Goal: Task Accomplishment & Management: Complete application form

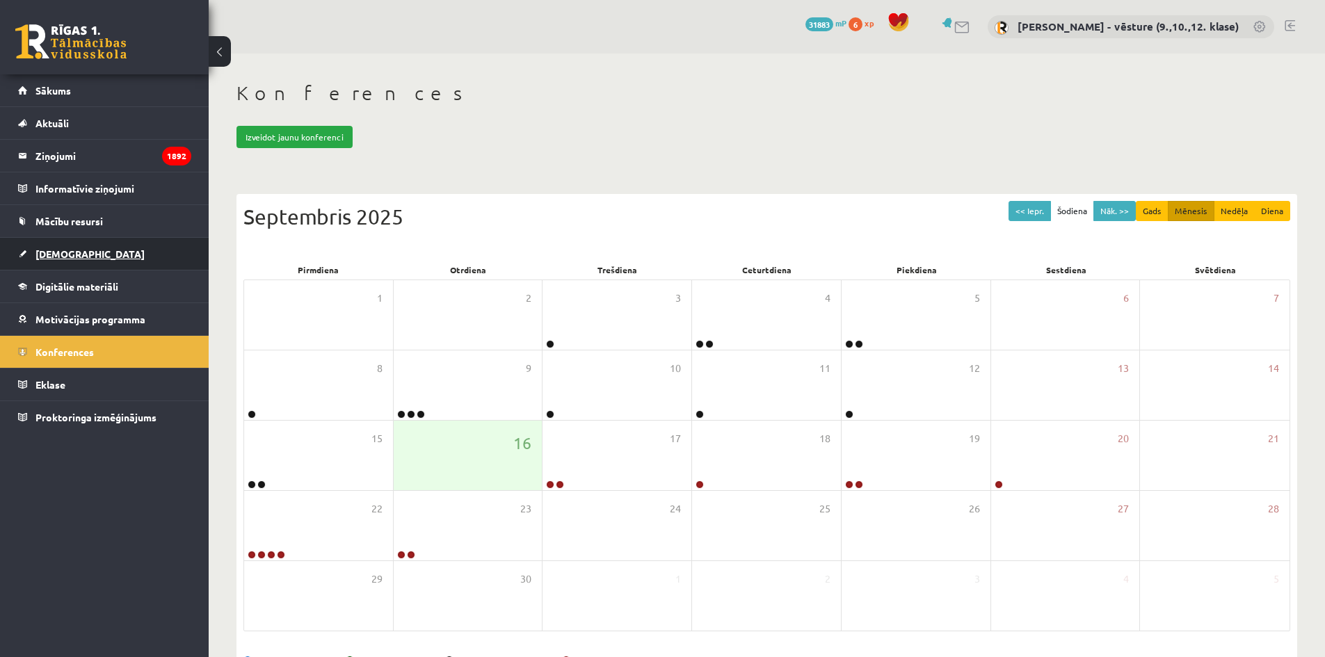
click at [69, 257] on span "[DEMOGRAPHIC_DATA]" at bounding box center [89, 254] width 109 height 13
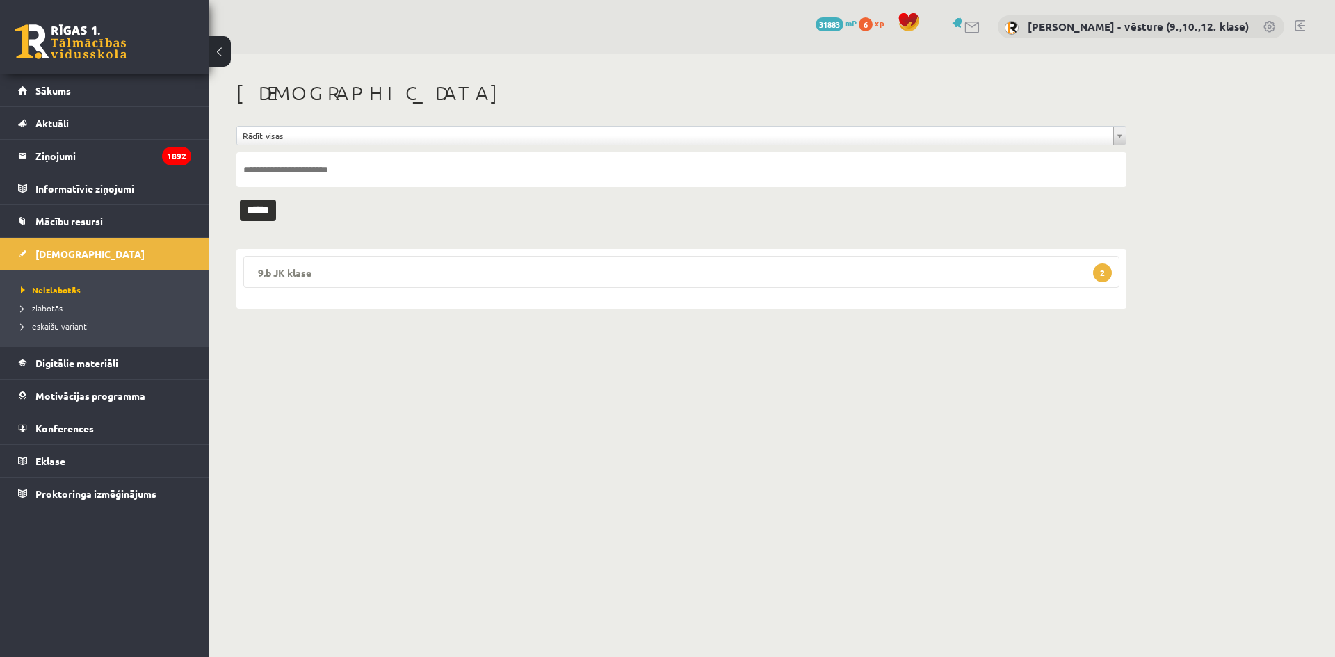
click at [474, 275] on legend "9.b JK klase 2" at bounding box center [681, 272] width 876 height 32
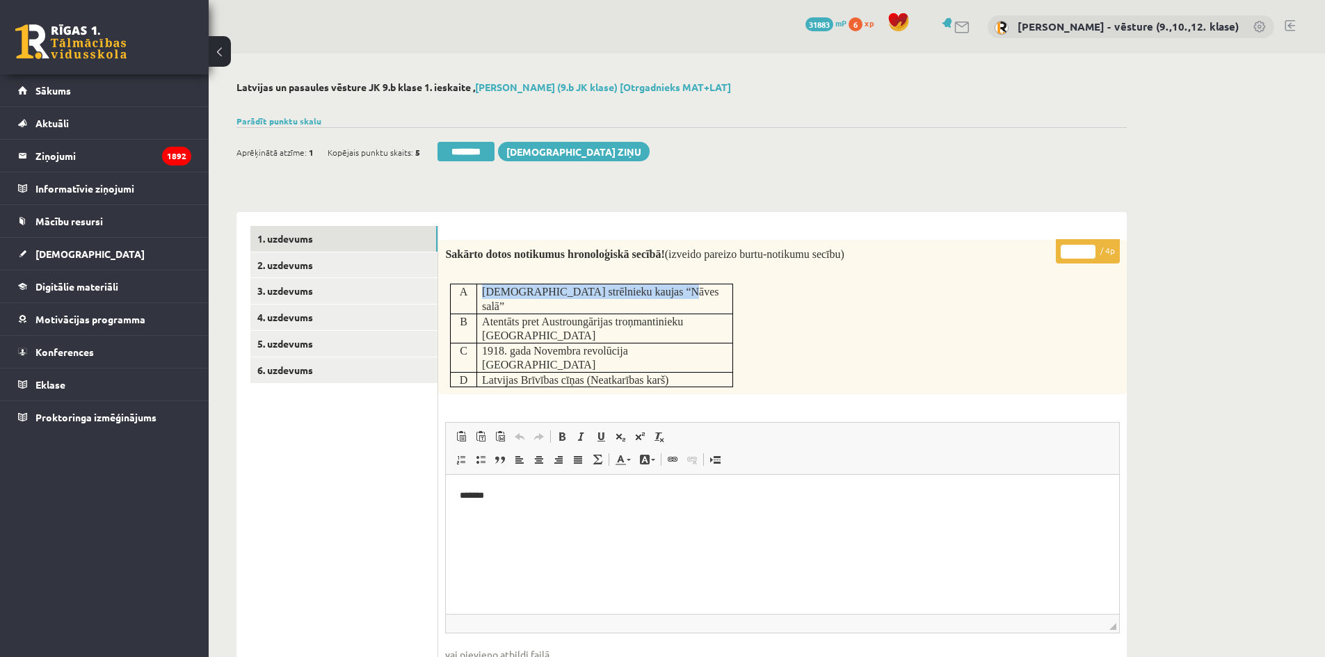
drag, startPoint x: 673, startPoint y: 294, endPoint x: 477, endPoint y: 291, distance: 196.1
click at [477, 291] on td "Latviešu strēlnieku kaujas “Nāves salā”" at bounding box center [604, 298] width 256 height 29
copy span "Latviešu strēlnieku kaujas “Nāves salā”"
drag, startPoint x: 727, startPoint y: 305, endPoint x: 481, endPoint y: 305, distance: 245.5
click at [481, 314] on td "Atentāts pret Austroungārijas troņmantinieku Sarajevā" at bounding box center [604, 328] width 256 height 29
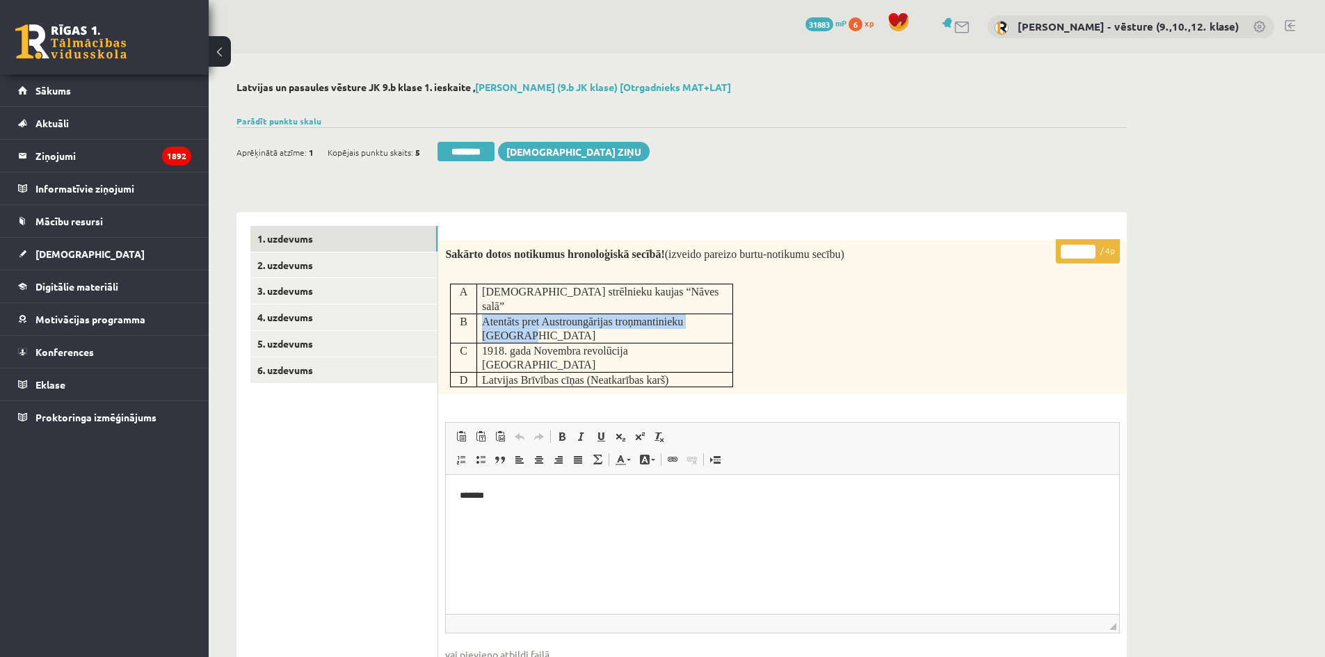
copy span "Atentāts pret Austroungārijas troņmantinieku Sarajevā"
drag, startPoint x: 668, startPoint y: 322, endPoint x: 483, endPoint y: 316, distance: 185.8
click at [483, 343] on p "1918. gada Novembra revolūcija Vācijā" at bounding box center [604, 357] width 245 height 29
copy span "1918. gada Novembra revolūcija Vācijā"
drag, startPoint x: 685, startPoint y: 337, endPoint x: 482, endPoint y: 332, distance: 203.1
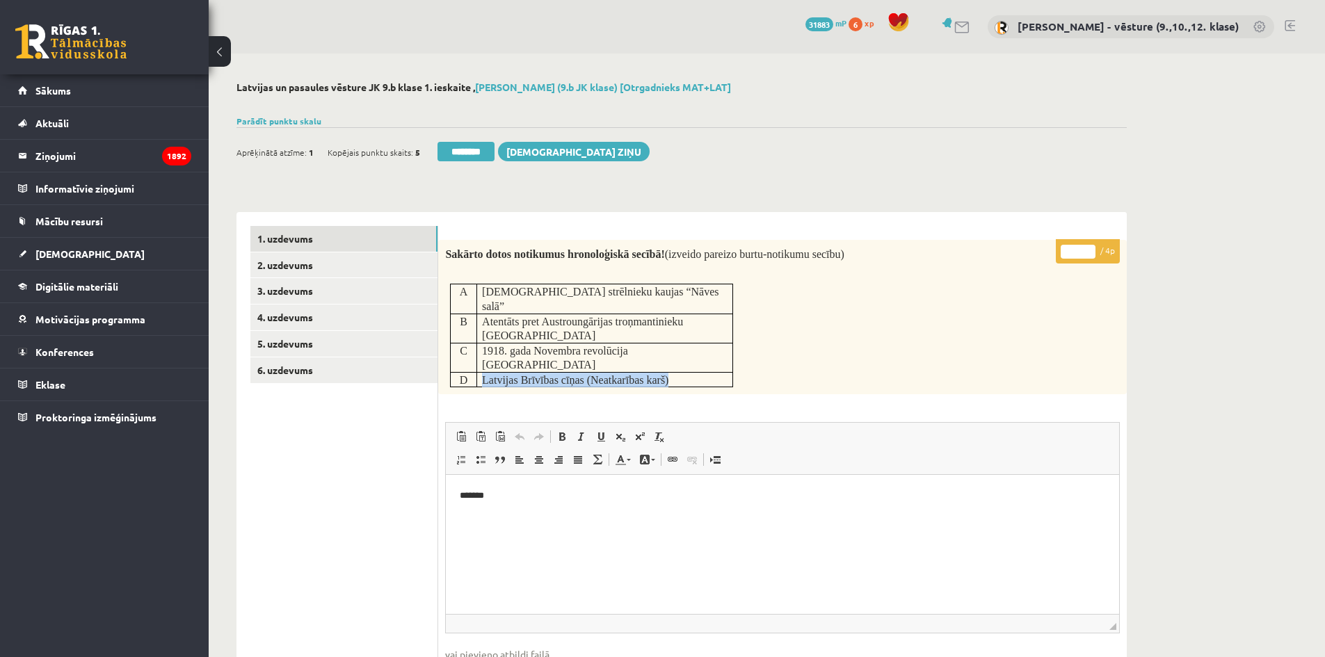
click at [482, 373] on p "Latvijas Brīvības cīņas (Neatkarības karš)" at bounding box center [604, 380] width 245 height 15
copy span "Latvijas Brīvības cīņas (Neatkarības karš)"
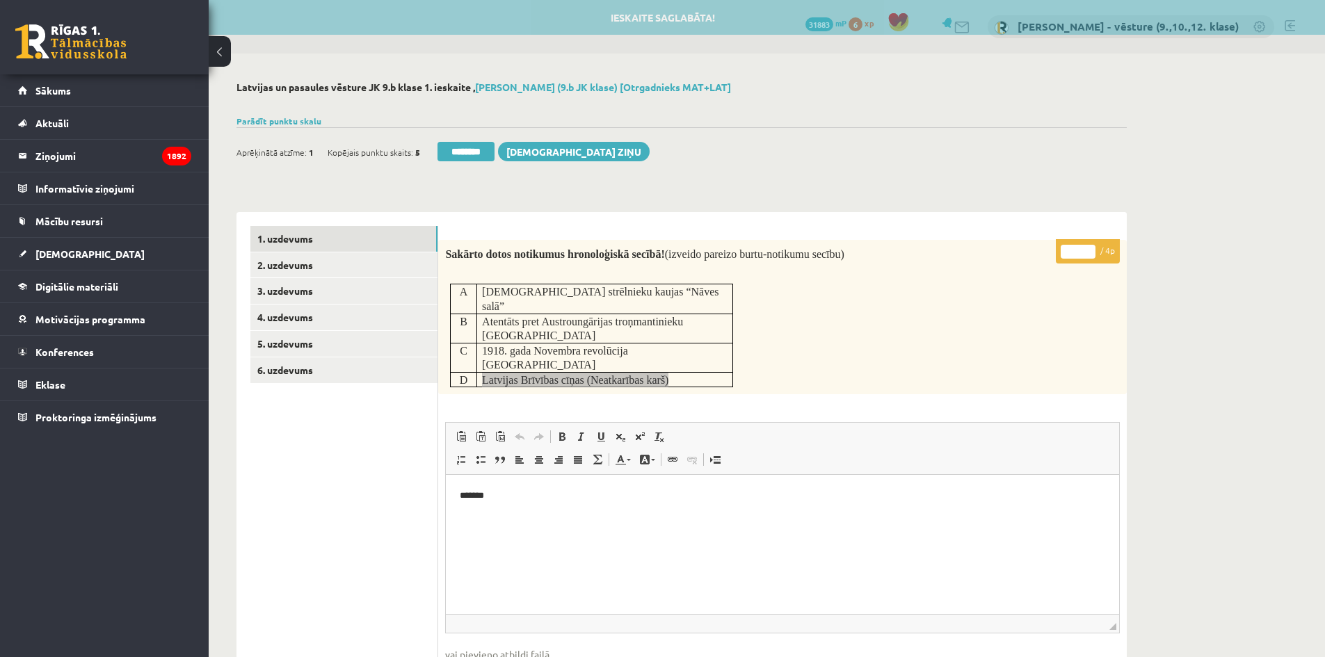
click at [585, 514] on html "*******" at bounding box center [782, 496] width 673 height 42
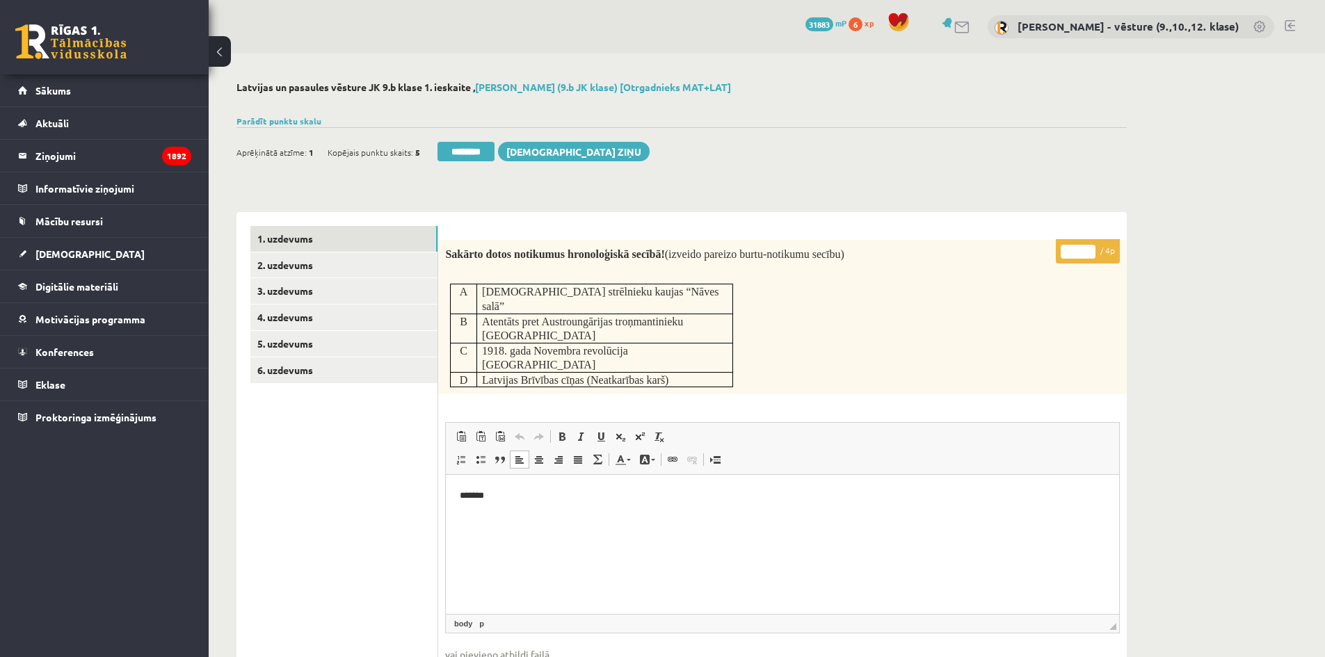
click at [1078, 247] on p "* / 4p" at bounding box center [1088, 251] width 64 height 24
drag, startPoint x: 1077, startPoint y: 248, endPoint x: 1066, endPoint y: 248, distance: 11.1
click at [1066, 248] on input "*" at bounding box center [1077, 252] width 35 height 14
type input "*"
click at [1129, 360] on div "Latvijas un pasaules vēsture JK 9.b klase 1. ieskaite , Darja Vasina (9.b JK kl…" at bounding box center [682, 553] width 946 height 999
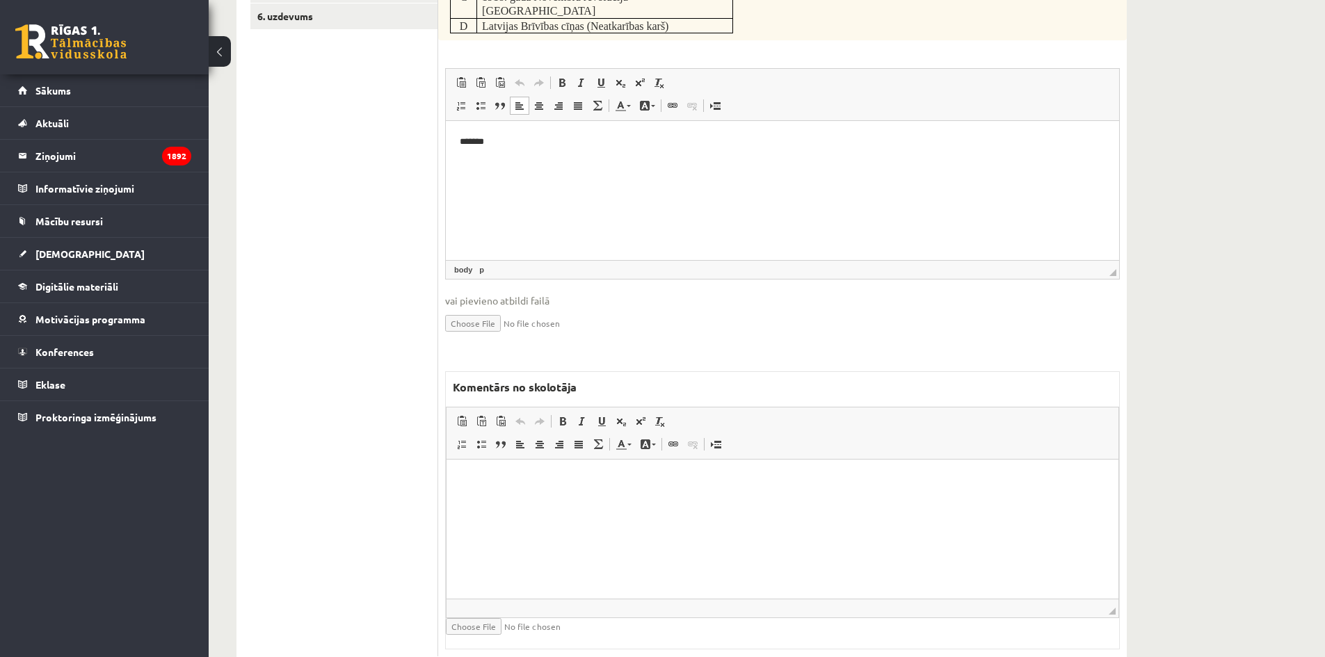
scroll to position [76, 0]
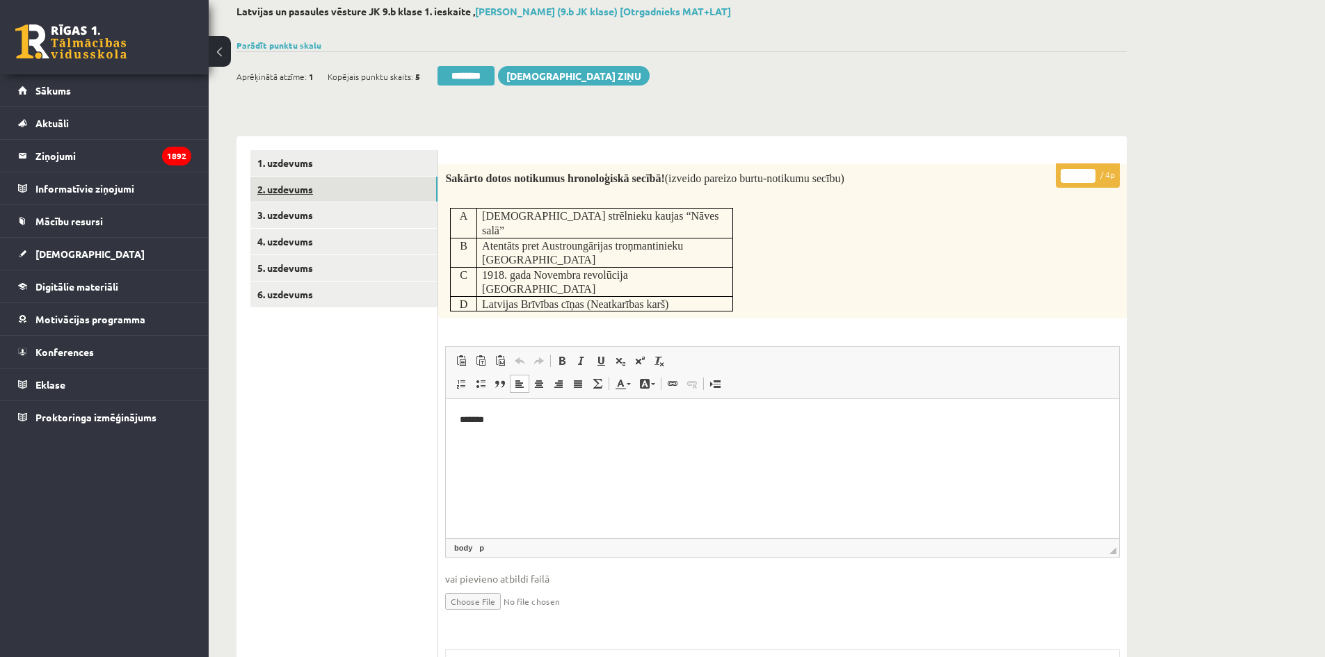
click at [346, 189] on link "2. uzdevums" at bounding box center [343, 190] width 187 height 26
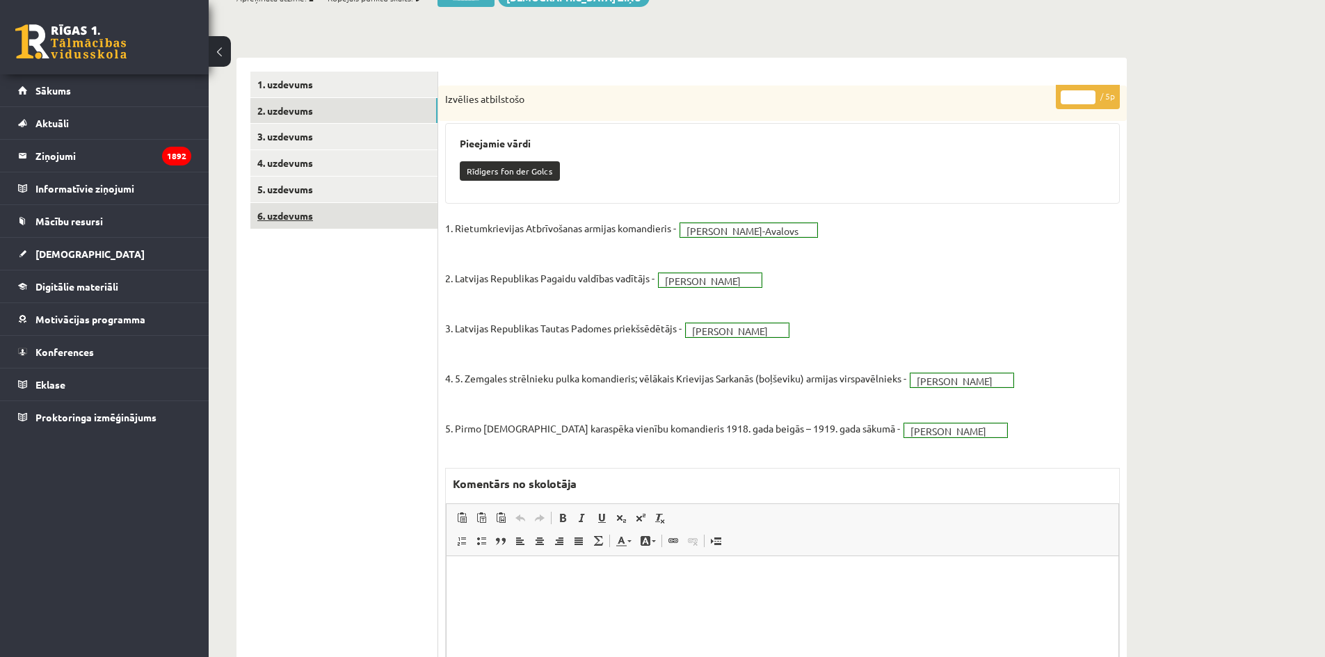
scroll to position [0, 0]
click at [323, 126] on link "3. uzdevums" at bounding box center [343, 137] width 187 height 26
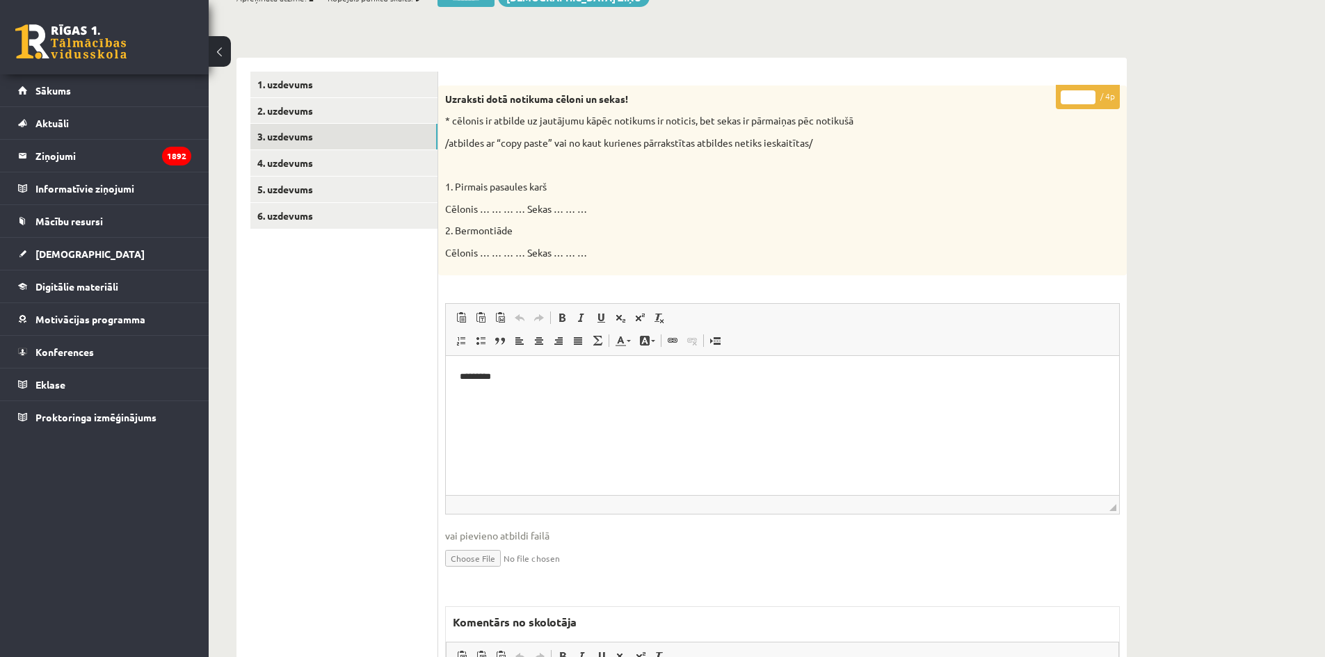
scroll to position [432, 0]
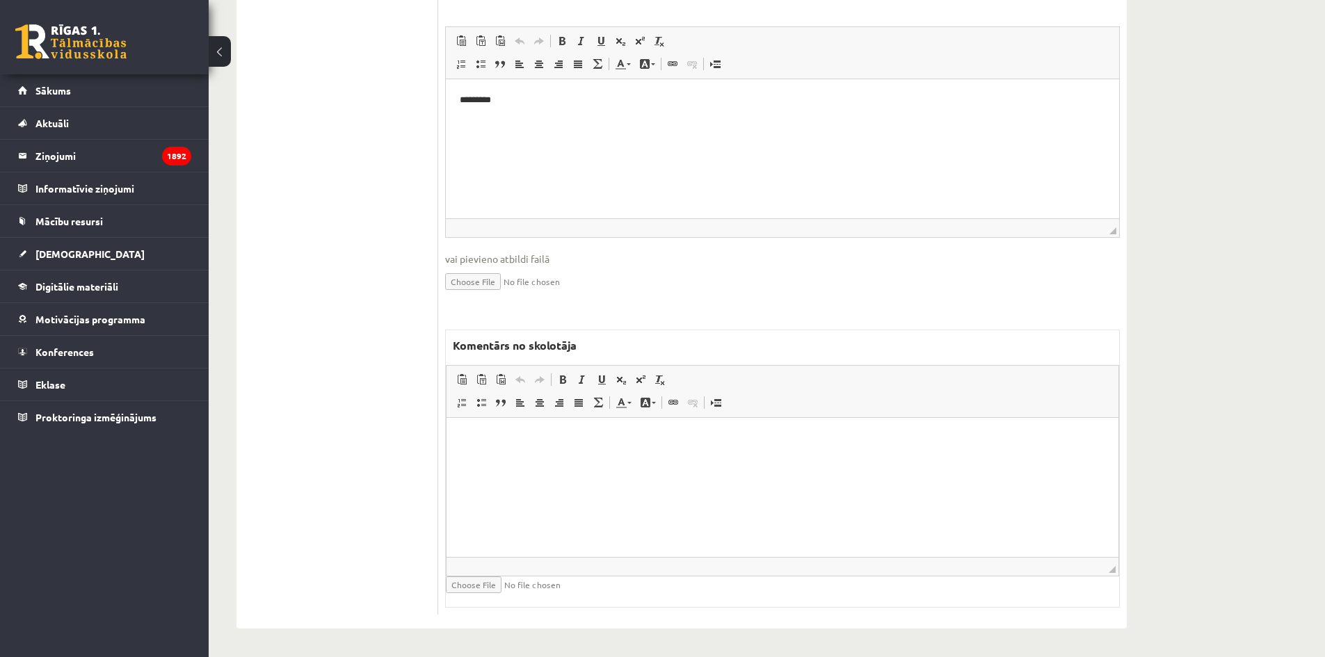
click at [556, 458] on html at bounding box center [782, 438] width 672 height 42
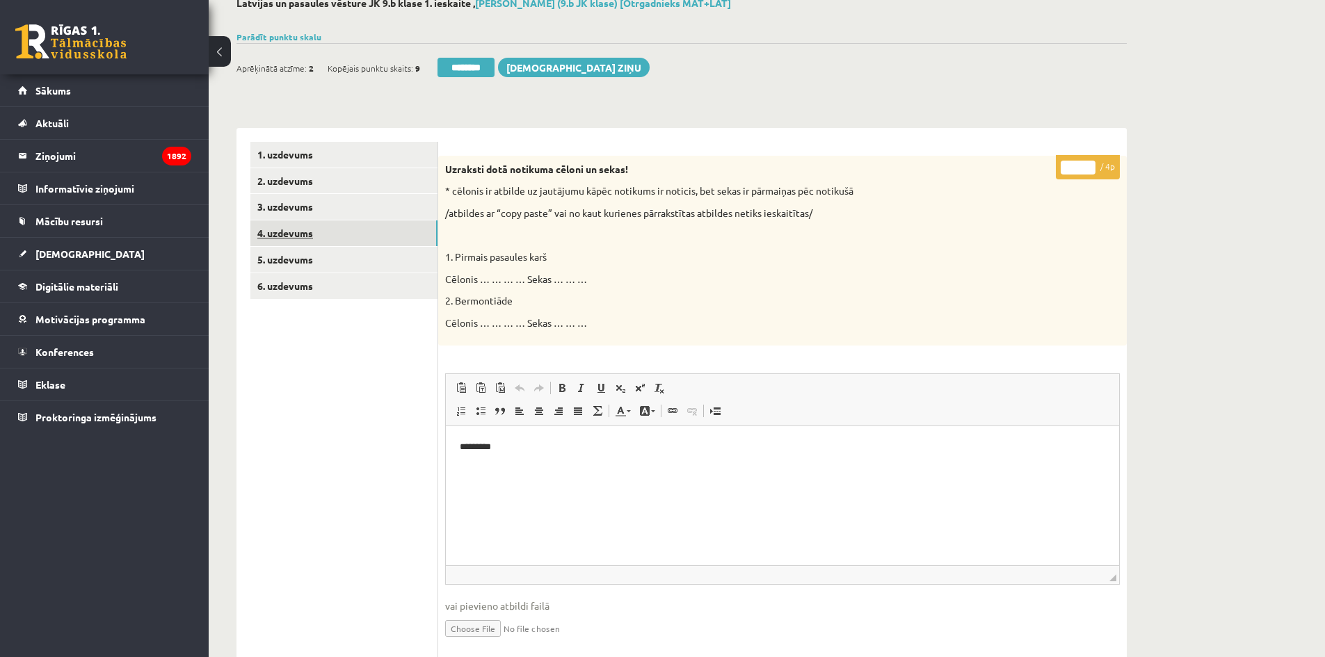
click at [291, 224] on link "4. uzdevums" at bounding box center [343, 233] width 187 height 26
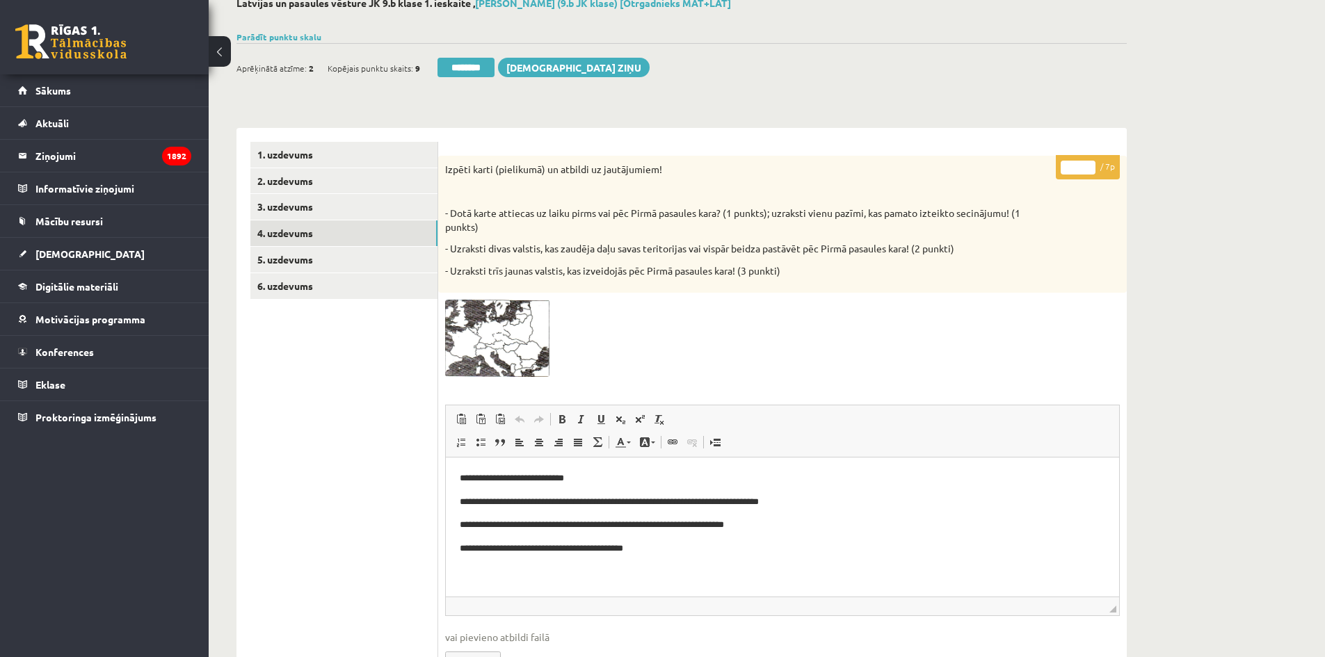
scroll to position [154, 0]
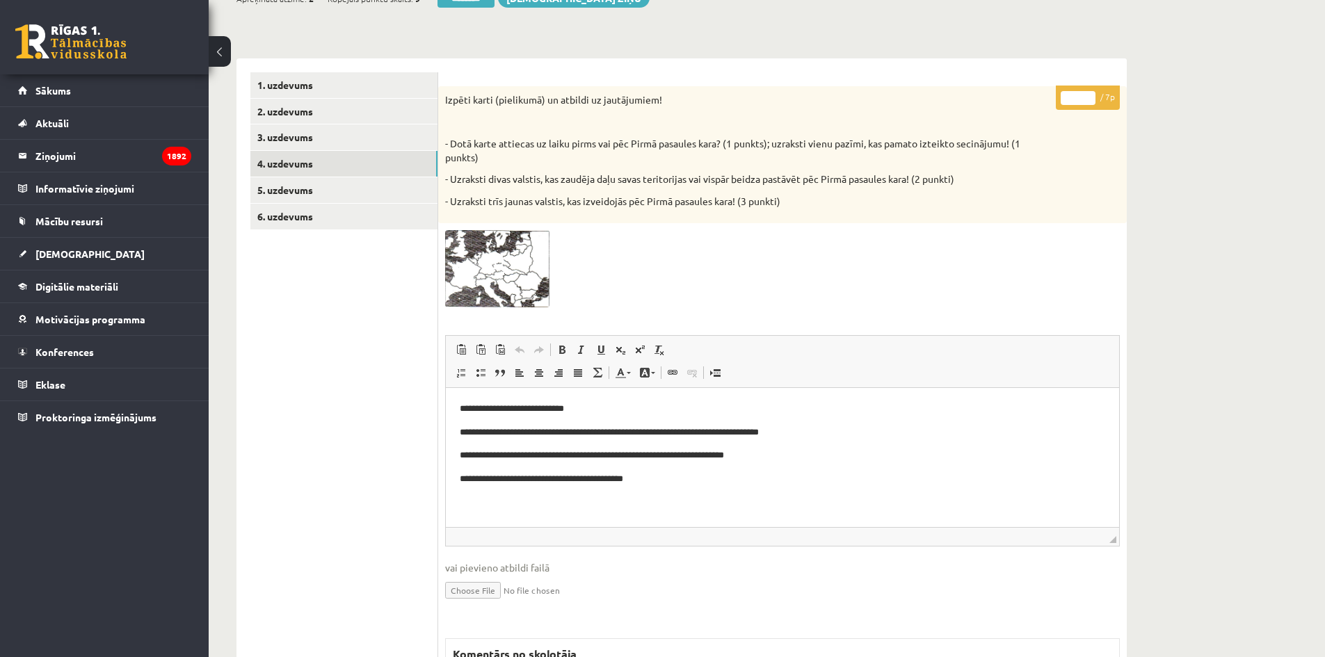
click at [1068, 100] on input "*" at bounding box center [1077, 98] width 35 height 14
type input "*"
click at [275, 198] on link "5. uzdevums" at bounding box center [343, 190] width 187 height 26
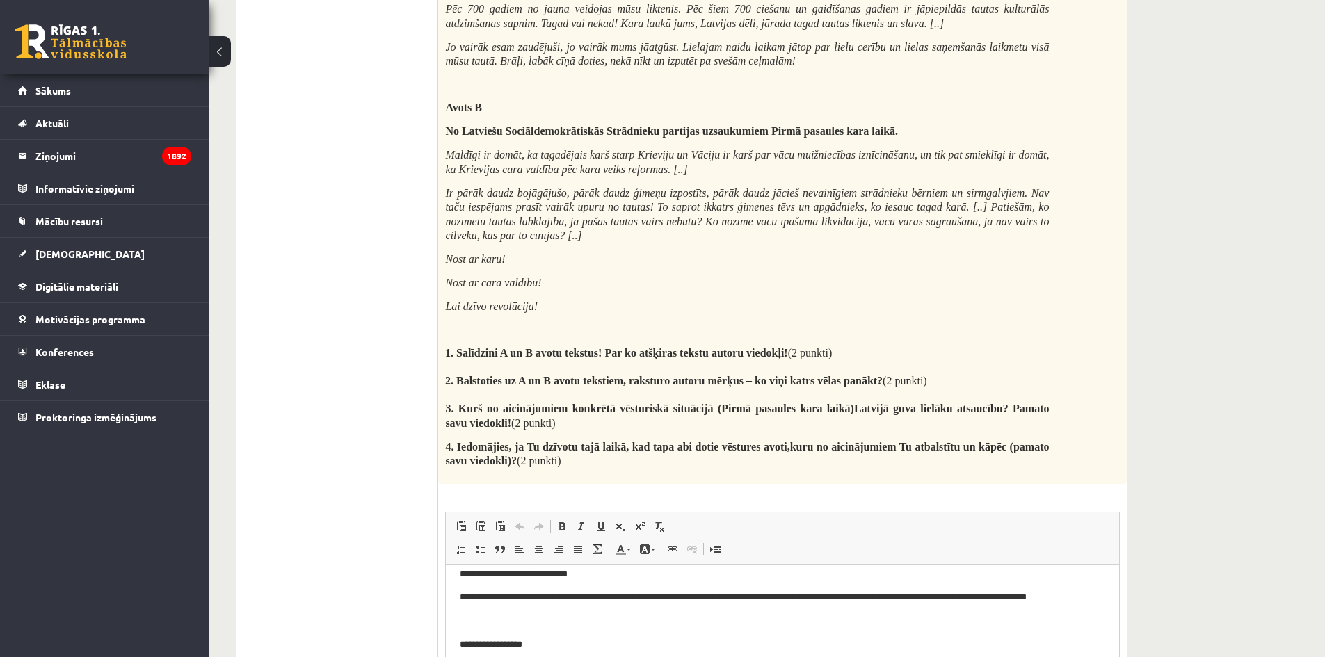
scroll to position [110, 0]
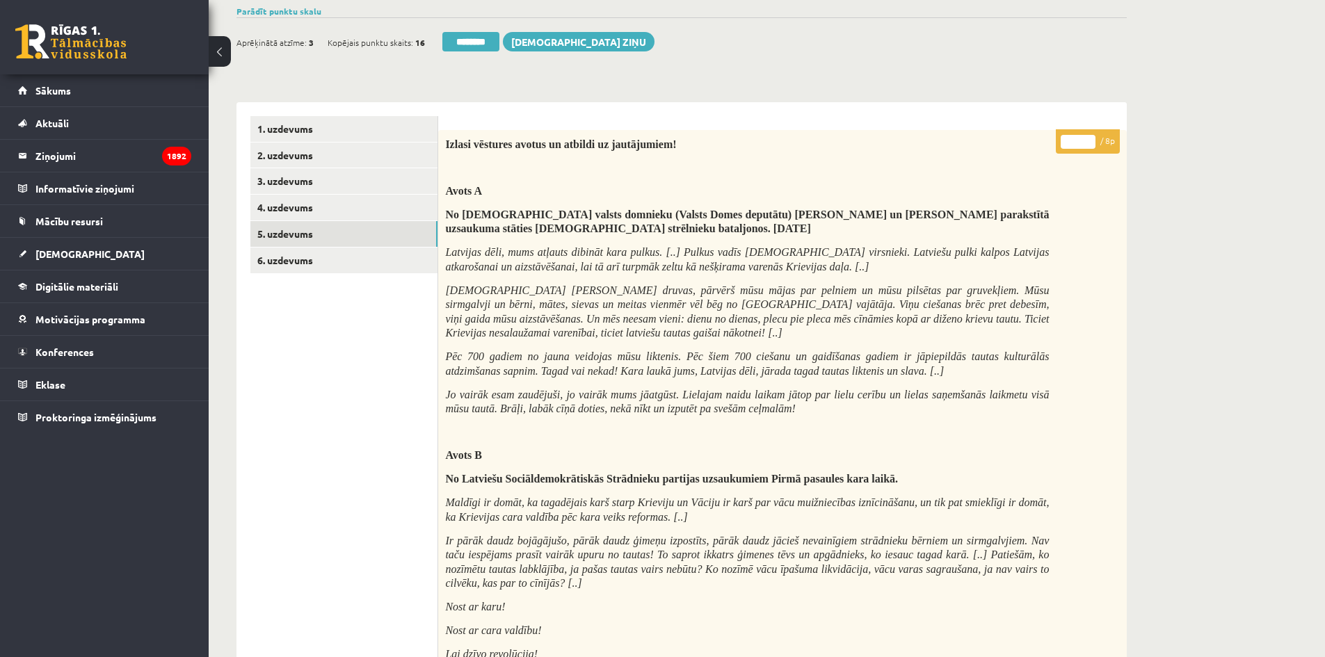
drag, startPoint x: 1077, startPoint y: 141, endPoint x: 1056, endPoint y: 136, distance: 22.1
click at [1056, 136] on p "* / 8p" at bounding box center [1088, 141] width 64 height 24
type input "*"
click at [336, 258] on link "6. uzdevums" at bounding box center [343, 261] width 187 height 26
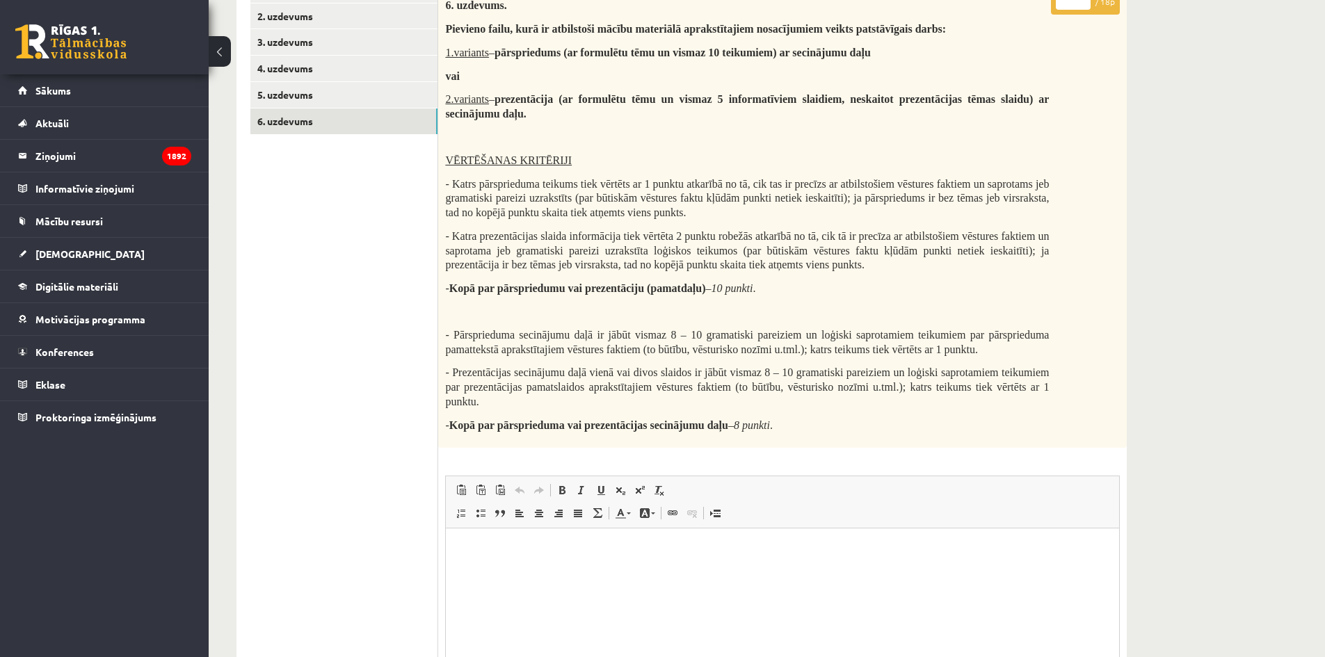
scroll to position [527, 0]
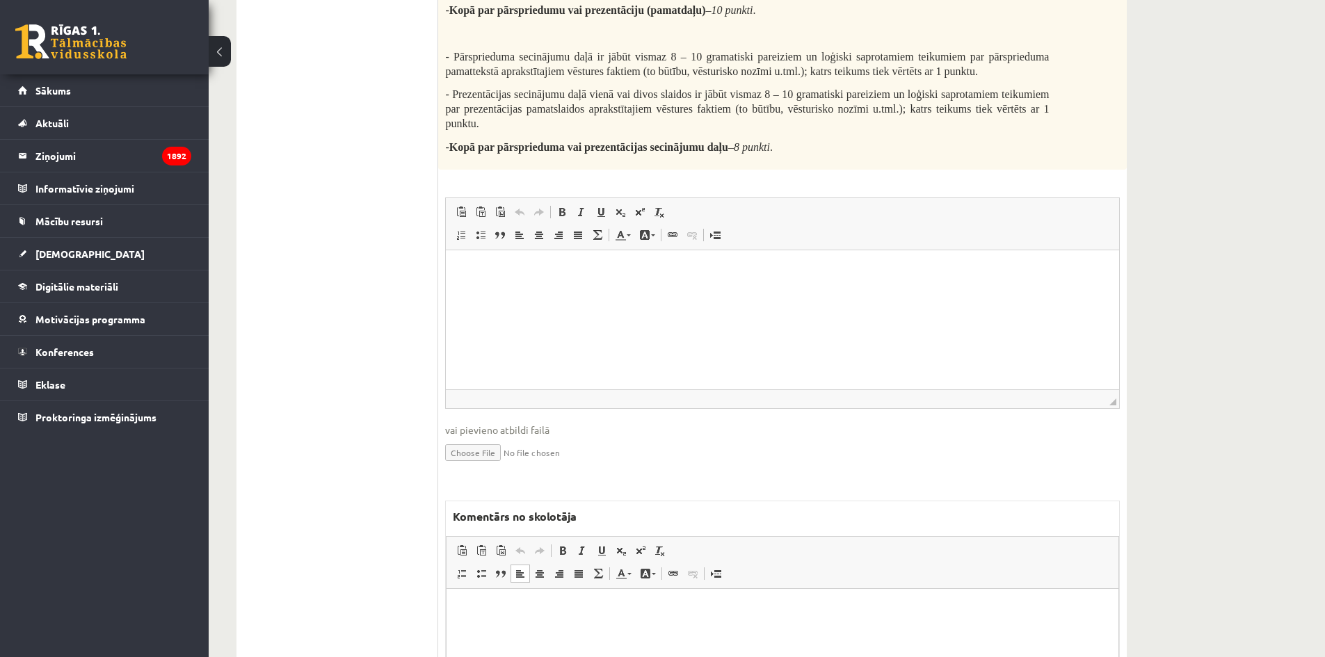
click at [512, 631] on html at bounding box center [782, 610] width 672 height 42
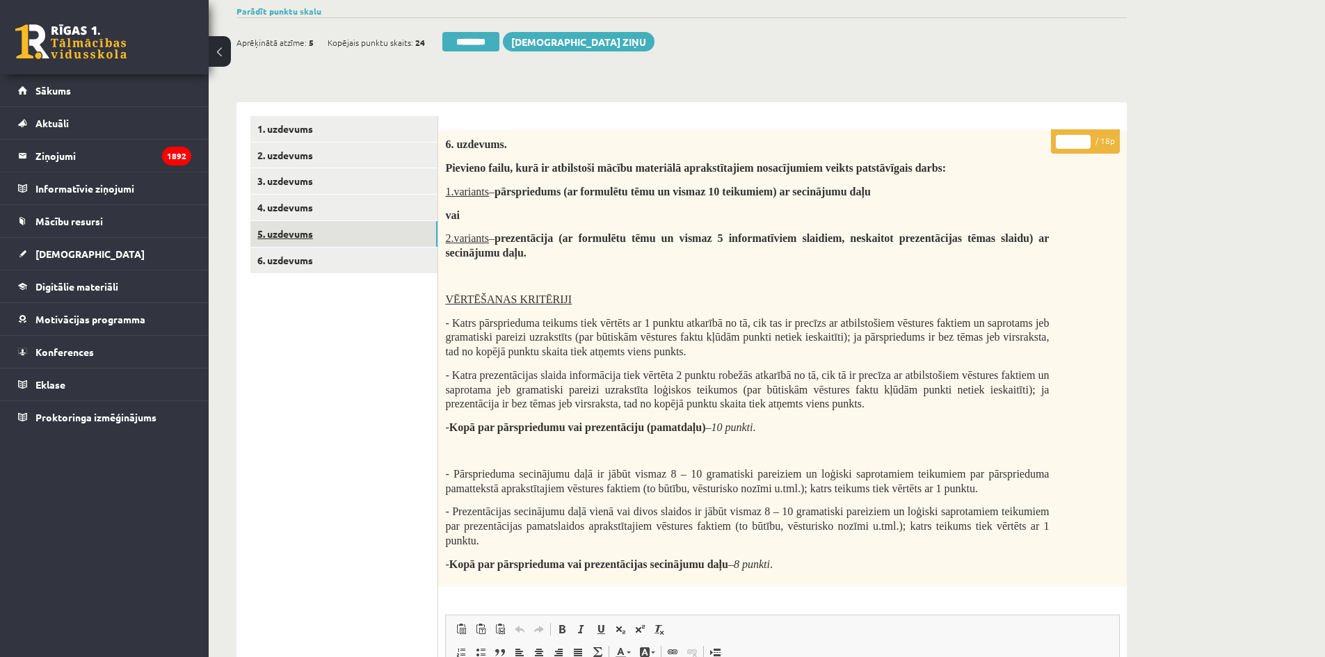
click at [335, 223] on link "5. uzdevums" at bounding box center [343, 234] width 187 height 26
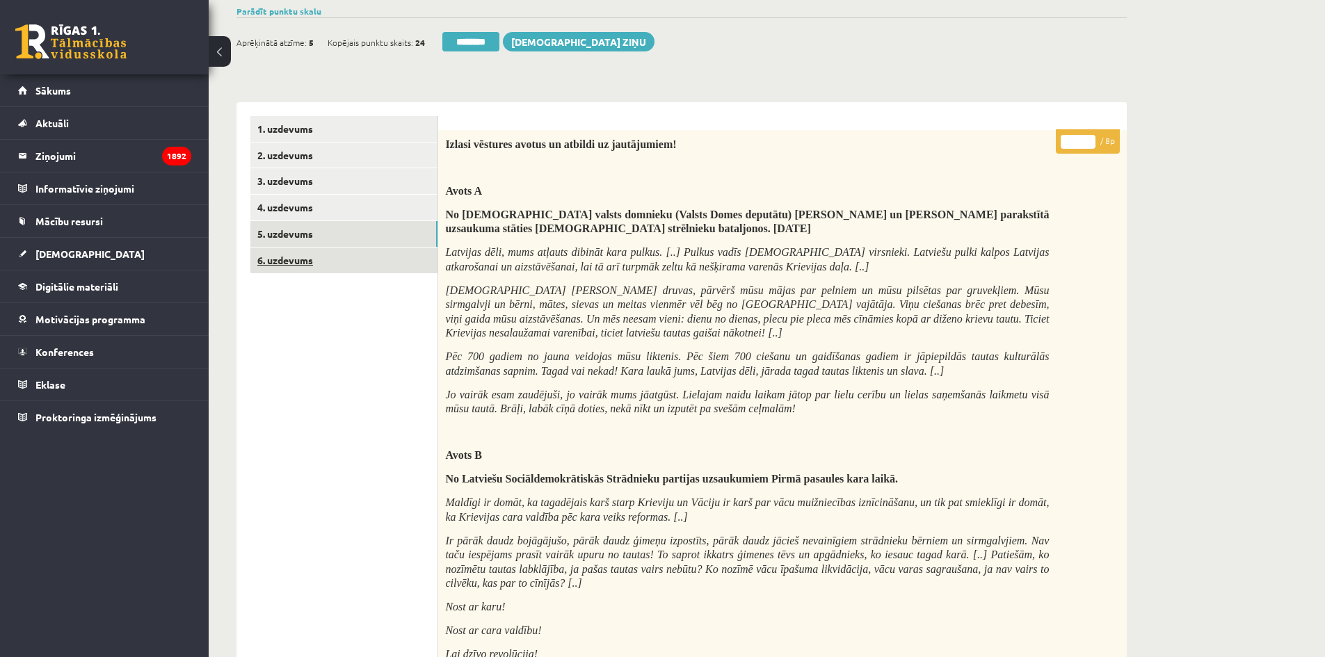
scroll to position [0, 0]
click at [348, 254] on link "6. uzdevums" at bounding box center [343, 261] width 187 height 26
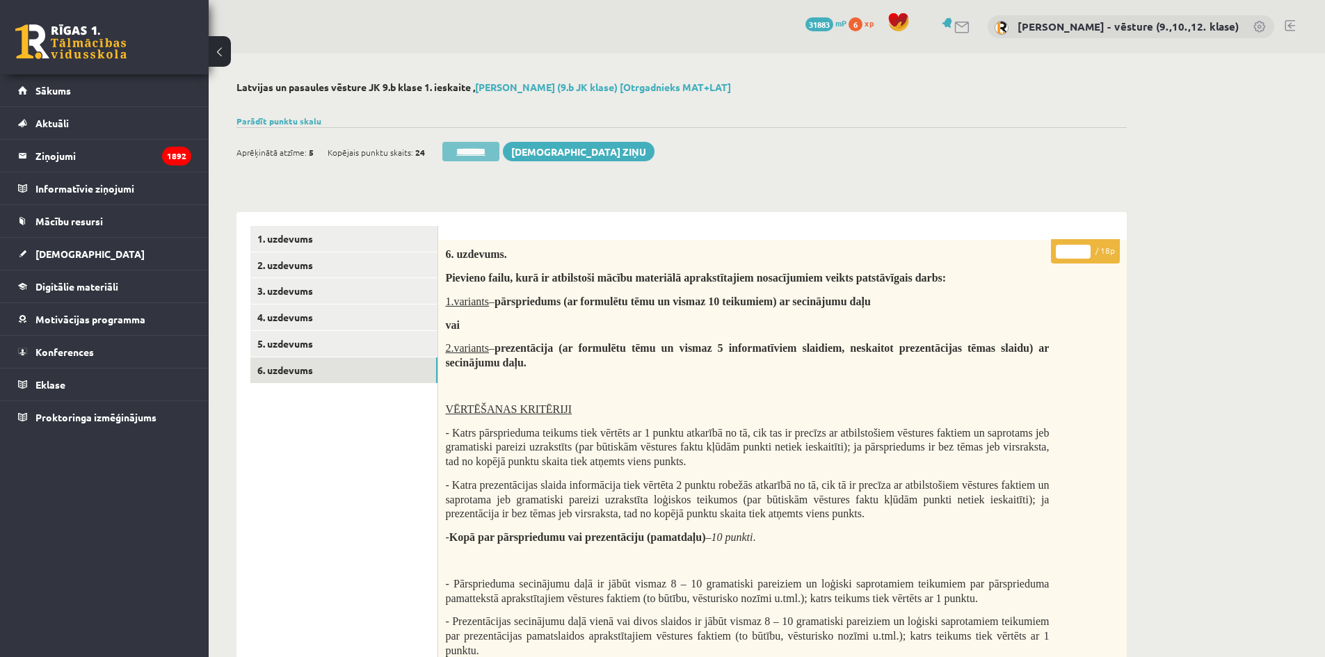
click at [471, 147] on input "********" at bounding box center [470, 151] width 57 height 19
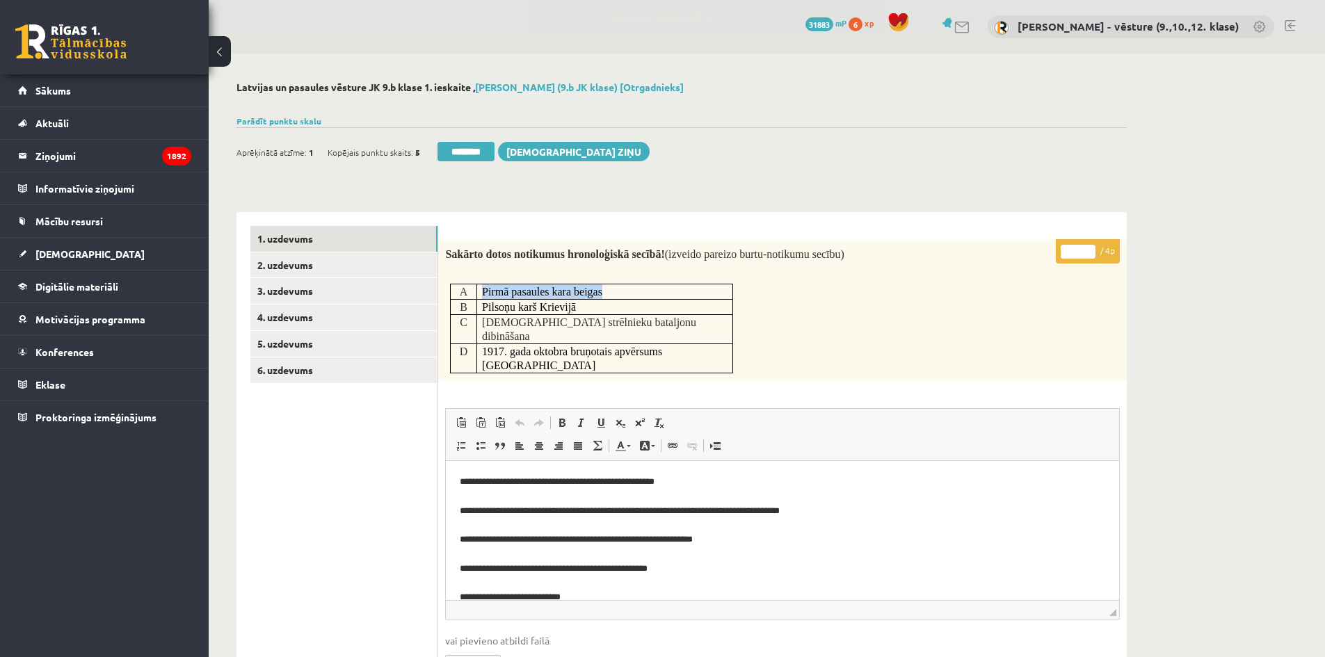
drag, startPoint x: 612, startPoint y: 292, endPoint x: 503, endPoint y: 330, distance: 114.8
click at [481, 287] on td "Pirmā pasaules kara beigas" at bounding box center [604, 291] width 256 height 15
copy span "Pirmā pasaules kara beigas"
drag, startPoint x: 590, startPoint y: 306, endPoint x: 478, endPoint y: 314, distance: 111.6
click at [478, 314] on td "Pilsoņu karš Krievijā" at bounding box center [604, 306] width 256 height 15
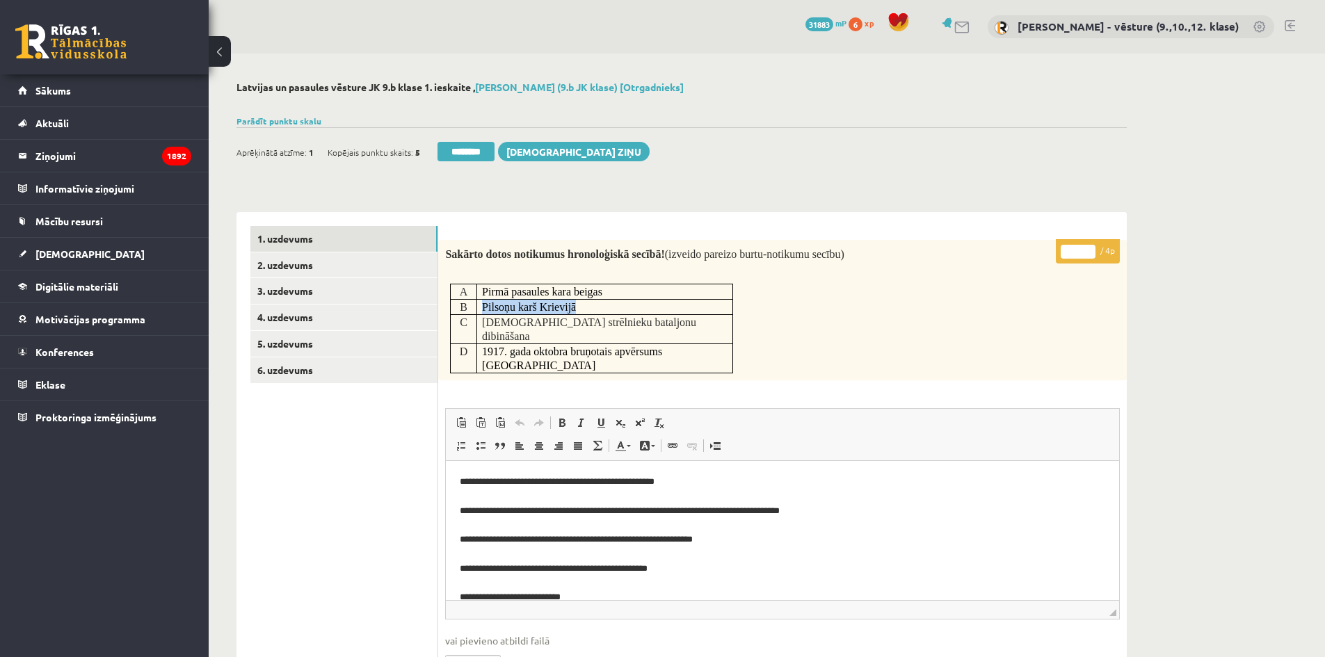
copy span "Pilsoņu karš Krievijā"
drag, startPoint x: 669, startPoint y: 324, endPoint x: 480, endPoint y: 326, distance: 189.1
click at [480, 326] on td "Latviešu strēlnieku bataljonu dibināšana" at bounding box center [604, 328] width 256 height 29
copy span "Latviešu strēlnieku bataljonu dibināšana"
drag, startPoint x: 717, startPoint y: 338, endPoint x: 484, endPoint y: 334, distance: 233.0
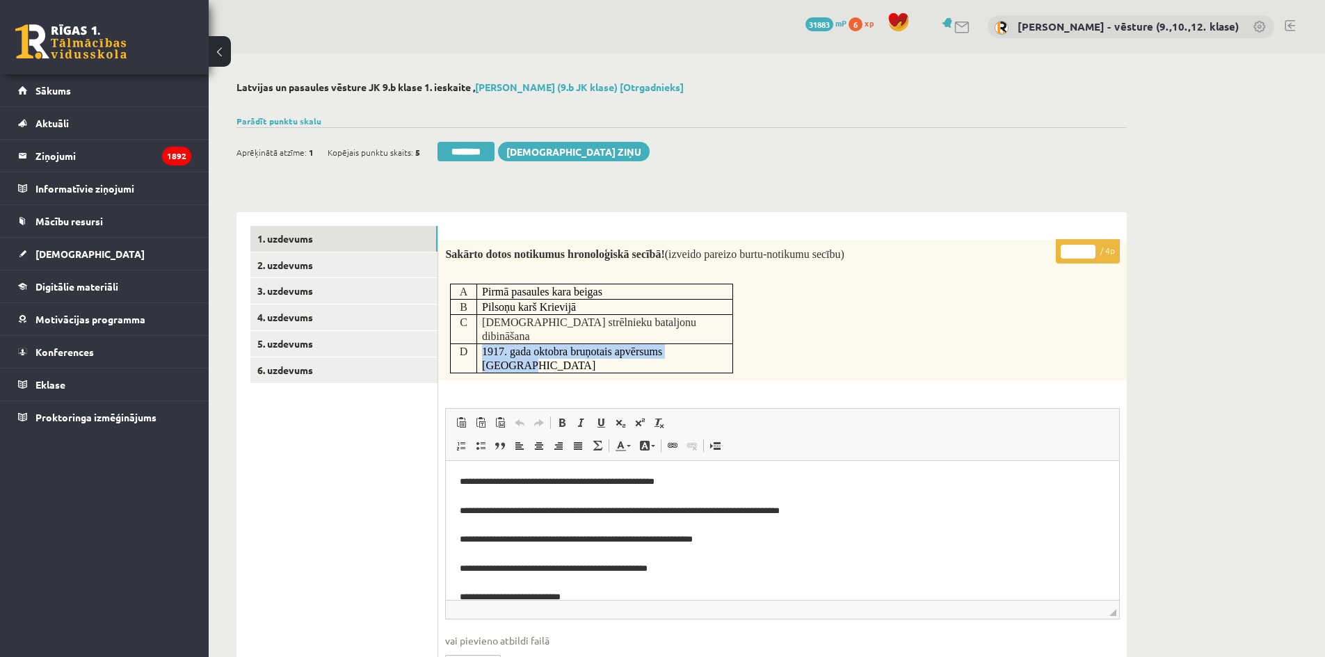
click at [484, 344] on p "1917. gada oktobra bruņotais apvērsums Krievijā" at bounding box center [604, 358] width 245 height 29
copy span "1917. gada oktobra bruņotais apvērsums Krievijā"
click at [1158, 426] on div "Latvijas un pasaules vēsture JK 9.b klase 1. ieskaite , Darja Stasjonoka (9.b J…" at bounding box center [767, 546] width 1116 height 985
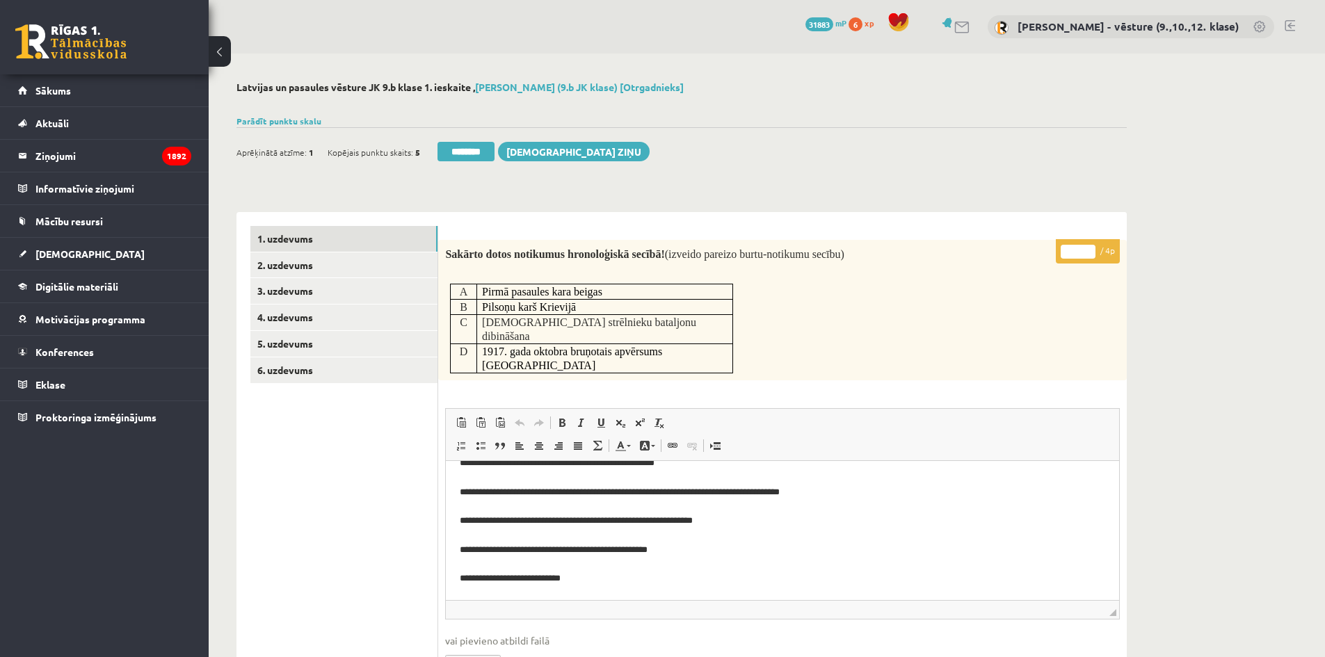
click at [529, 582] on p "**********" at bounding box center [777, 520] width 635 height 130
drag, startPoint x: 1077, startPoint y: 254, endPoint x: 1070, endPoint y: 252, distance: 7.5
click at [1070, 252] on input "*" at bounding box center [1077, 252] width 35 height 14
click at [1179, 386] on div "Latvijas un pasaules vēsture JK 9.b klase 1. ieskaite , Darja Stasjonoka (9.b J…" at bounding box center [767, 546] width 1116 height 985
drag, startPoint x: 1079, startPoint y: 252, endPoint x: 1067, endPoint y: 250, distance: 12.0
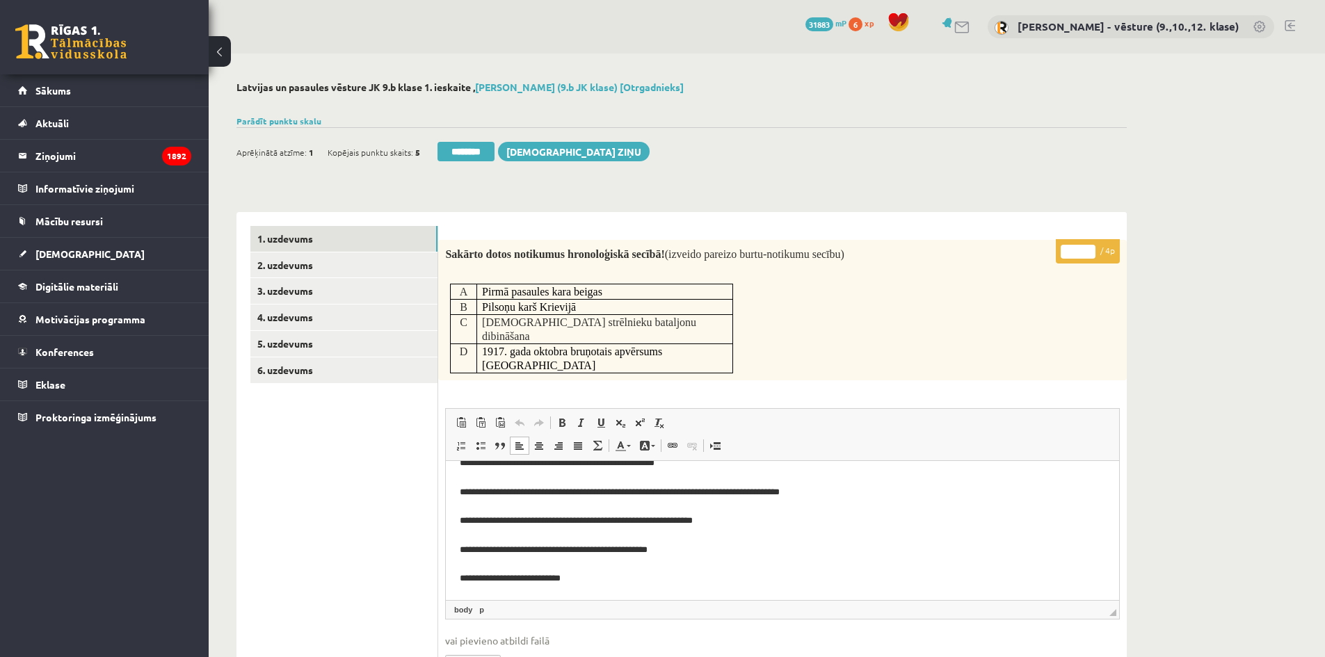
click at [1067, 250] on input "*" at bounding box center [1077, 252] width 35 height 14
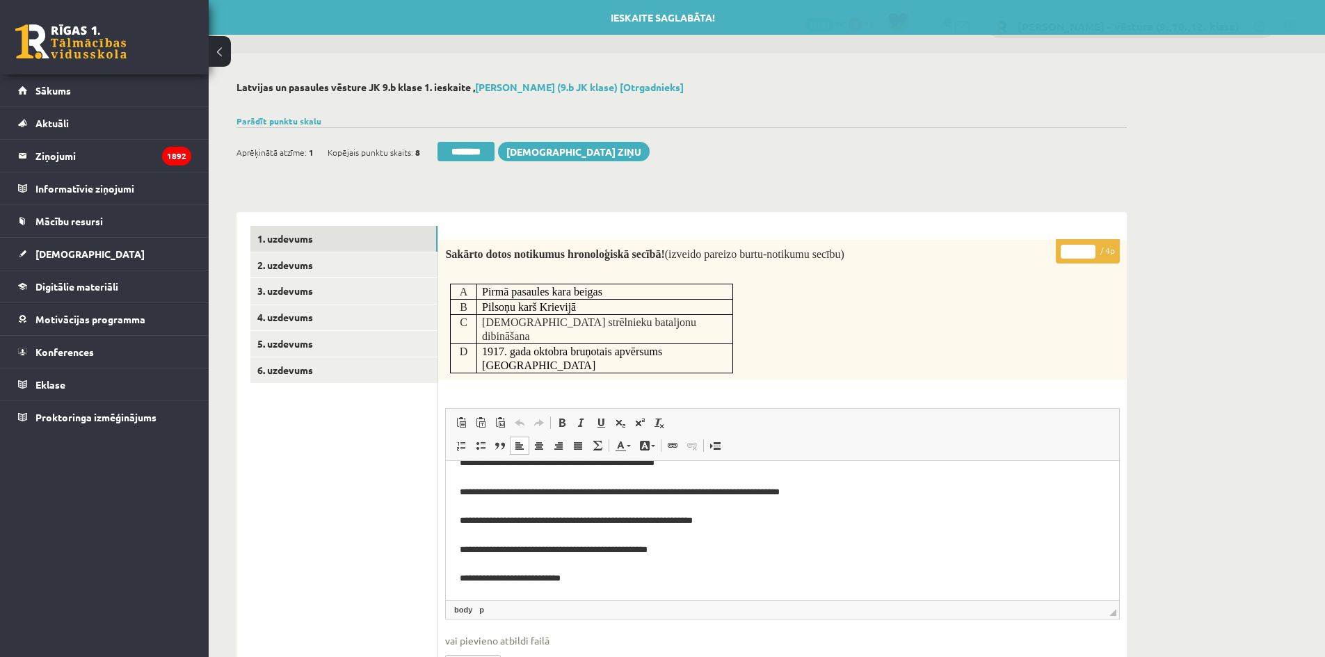
type input "*"
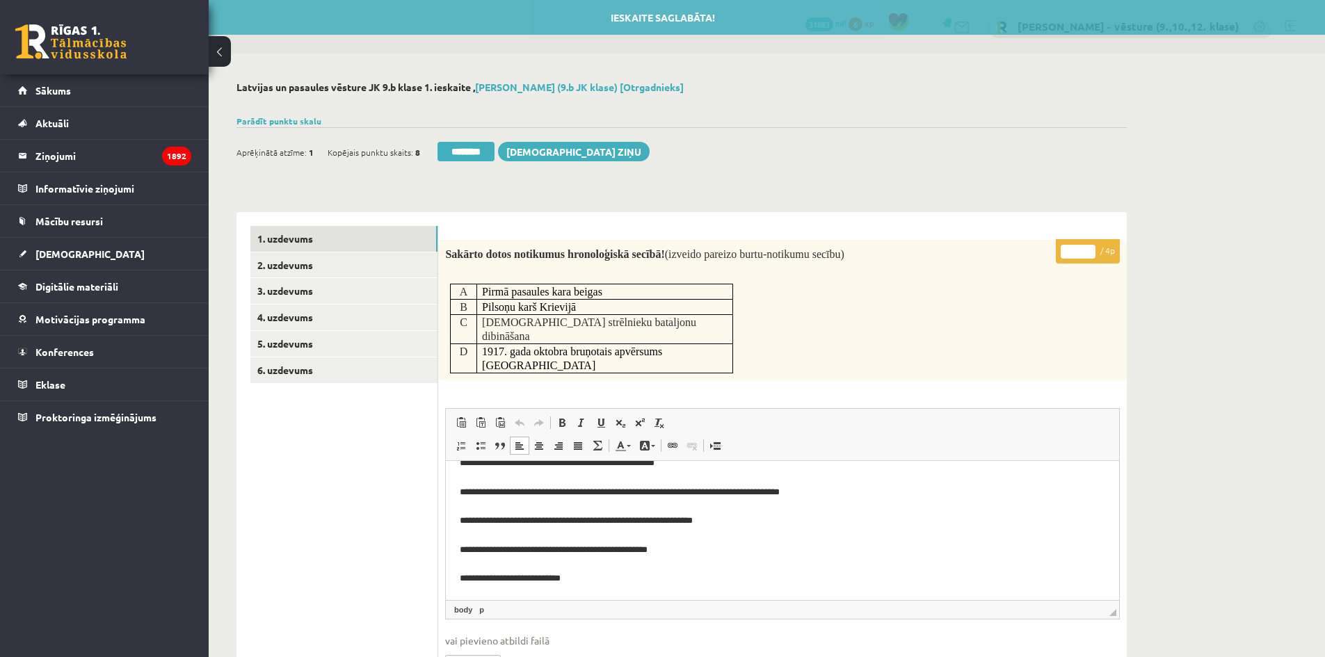
click at [1138, 294] on div "Latvijas un pasaules vēsture JK 9.b klase 1. ieskaite , Darja Stasjonoka (9.b J…" at bounding box center [682, 546] width 946 height 985
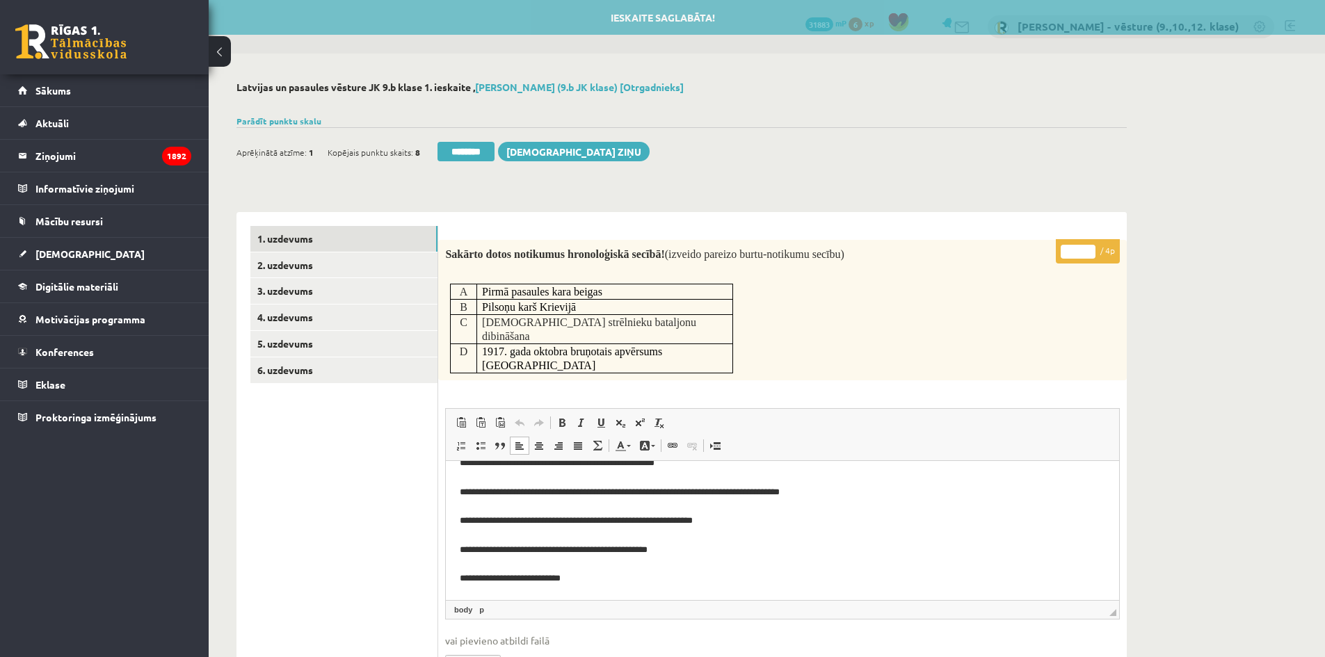
scroll to position [209, 0]
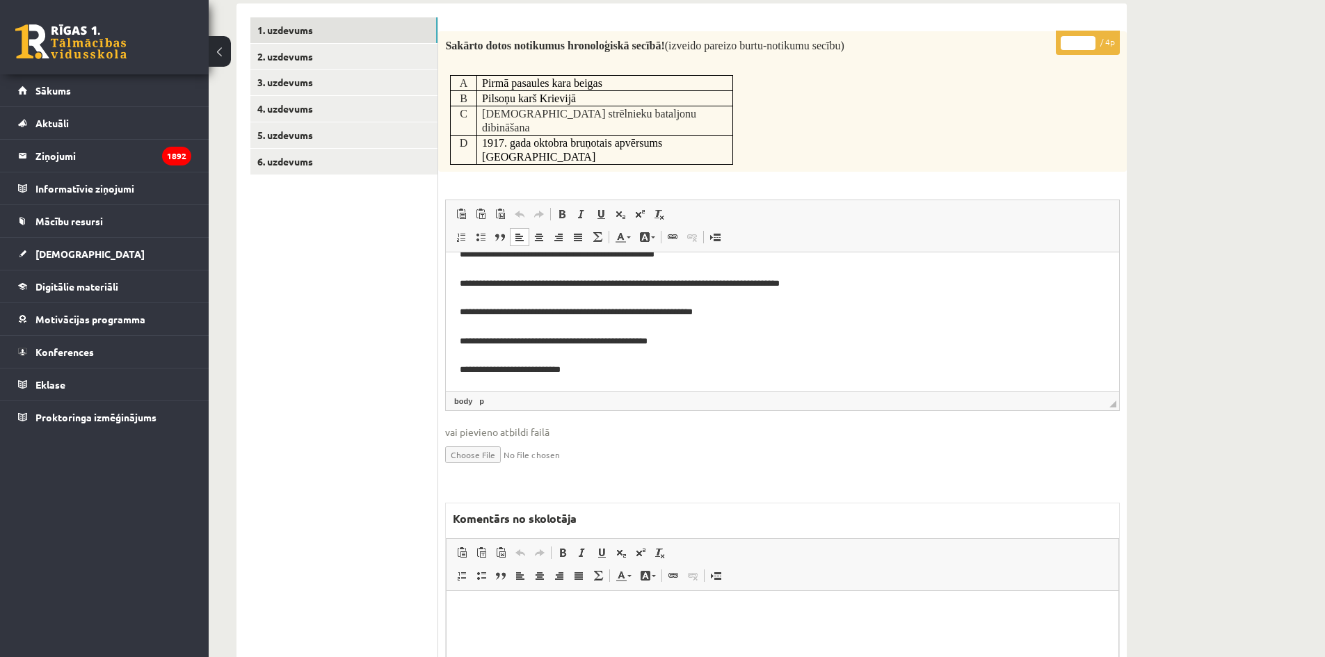
click at [898, 613] on p "Bagātinātā teksta redaktors, wiswyg-editor-47024907413480-1758024248-485" at bounding box center [782, 611] width 644 height 15
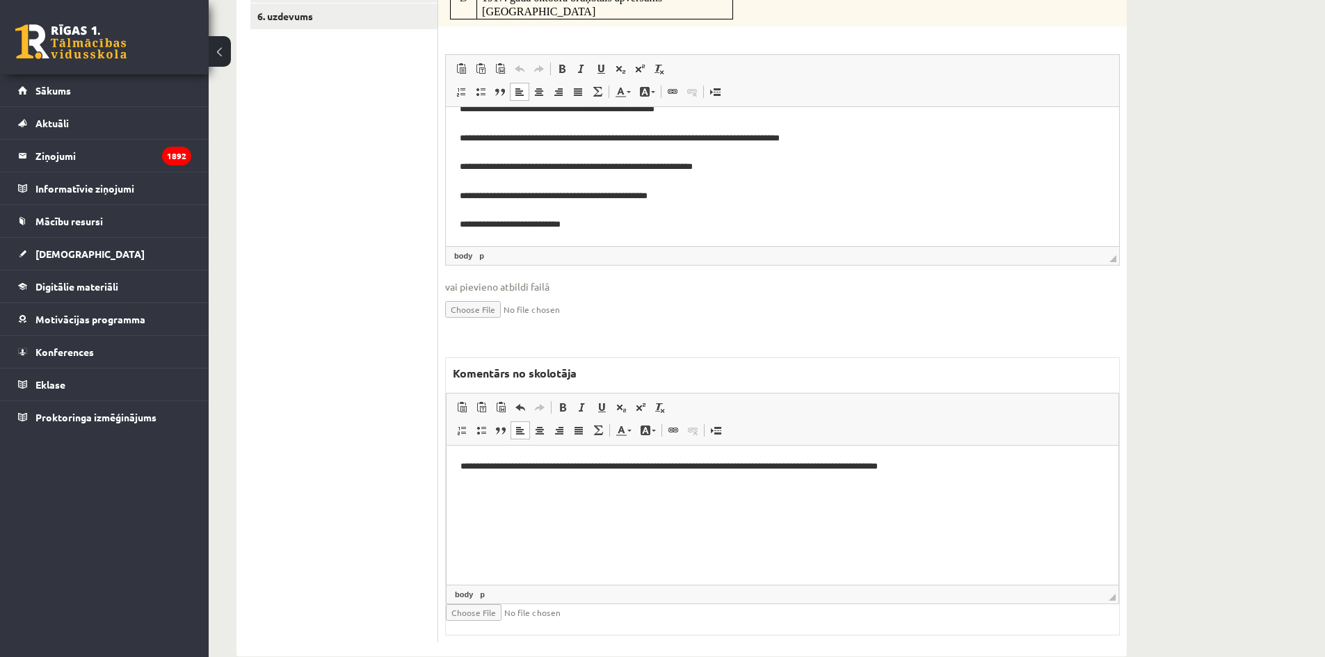
scroll to position [6, 0]
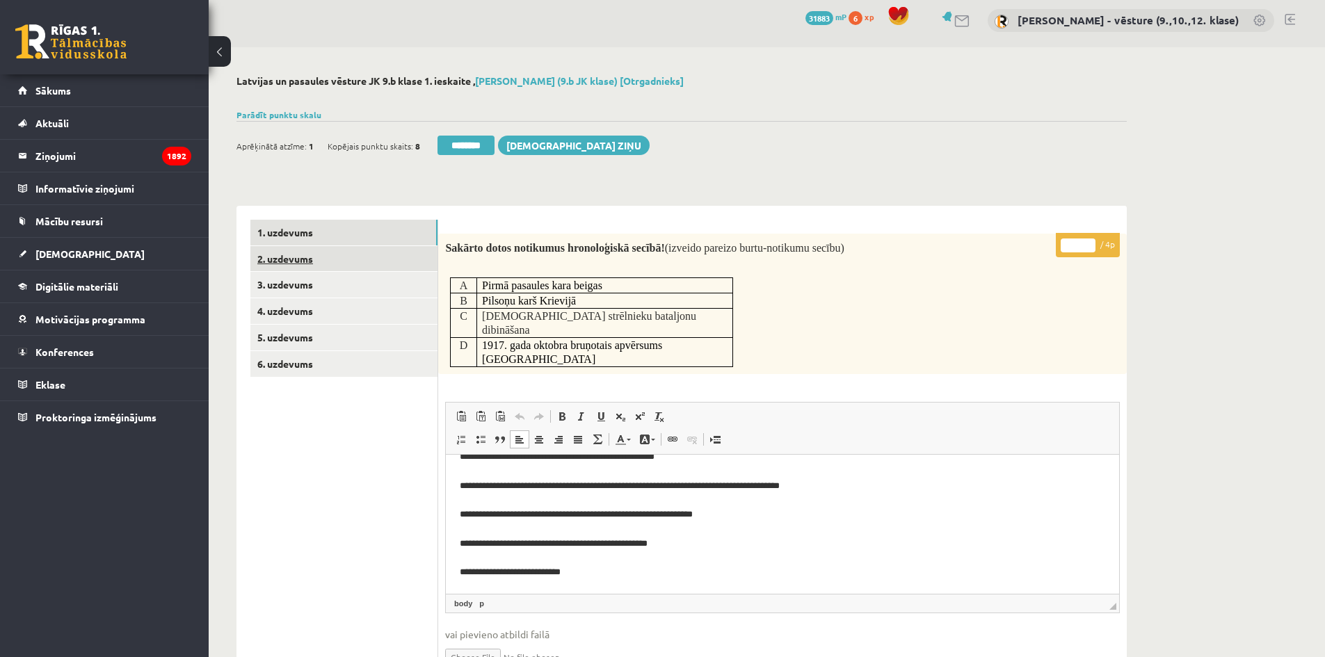
click at [390, 257] on link "2. uzdevums" at bounding box center [343, 259] width 187 height 26
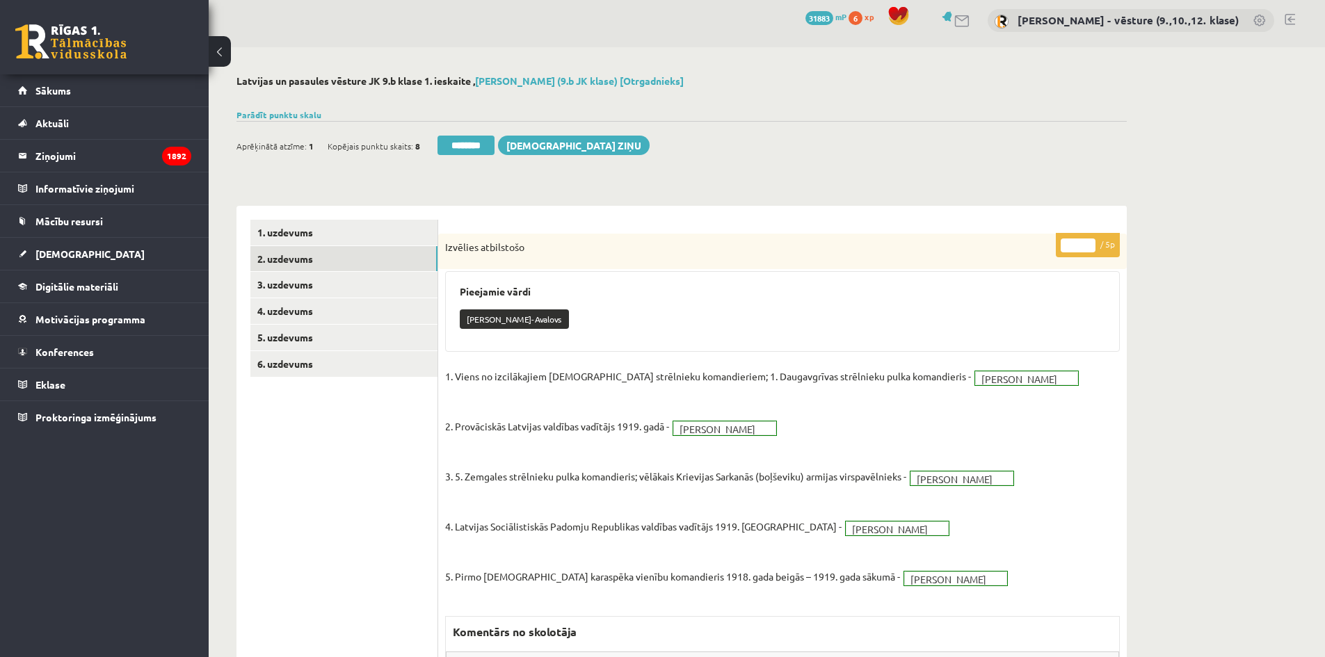
scroll to position [0, 0]
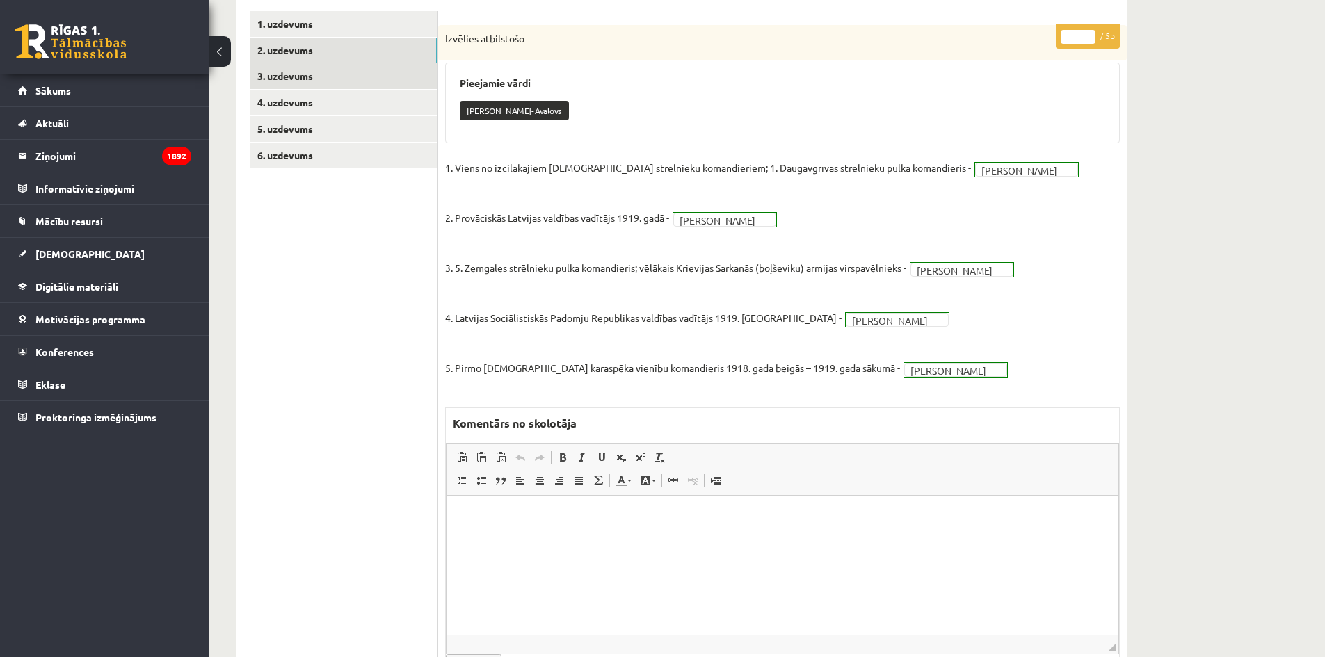
click at [320, 76] on link "3. uzdevums" at bounding box center [343, 76] width 187 height 26
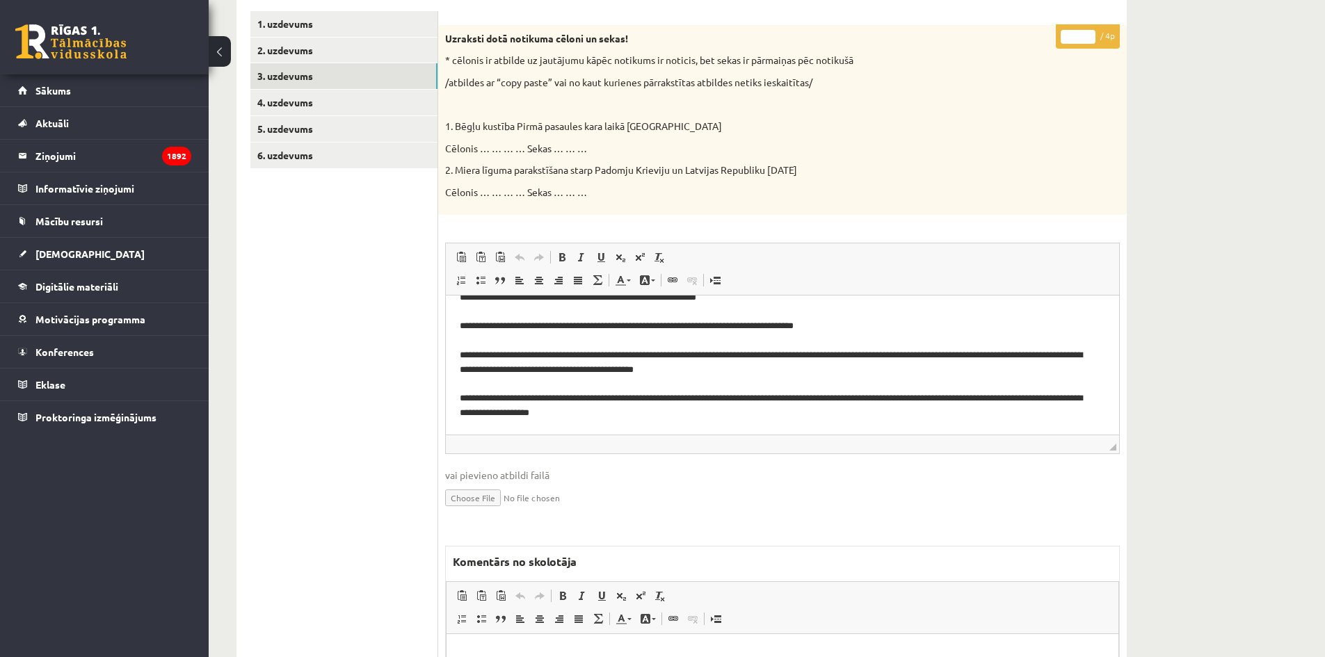
scroll to position [145, 0]
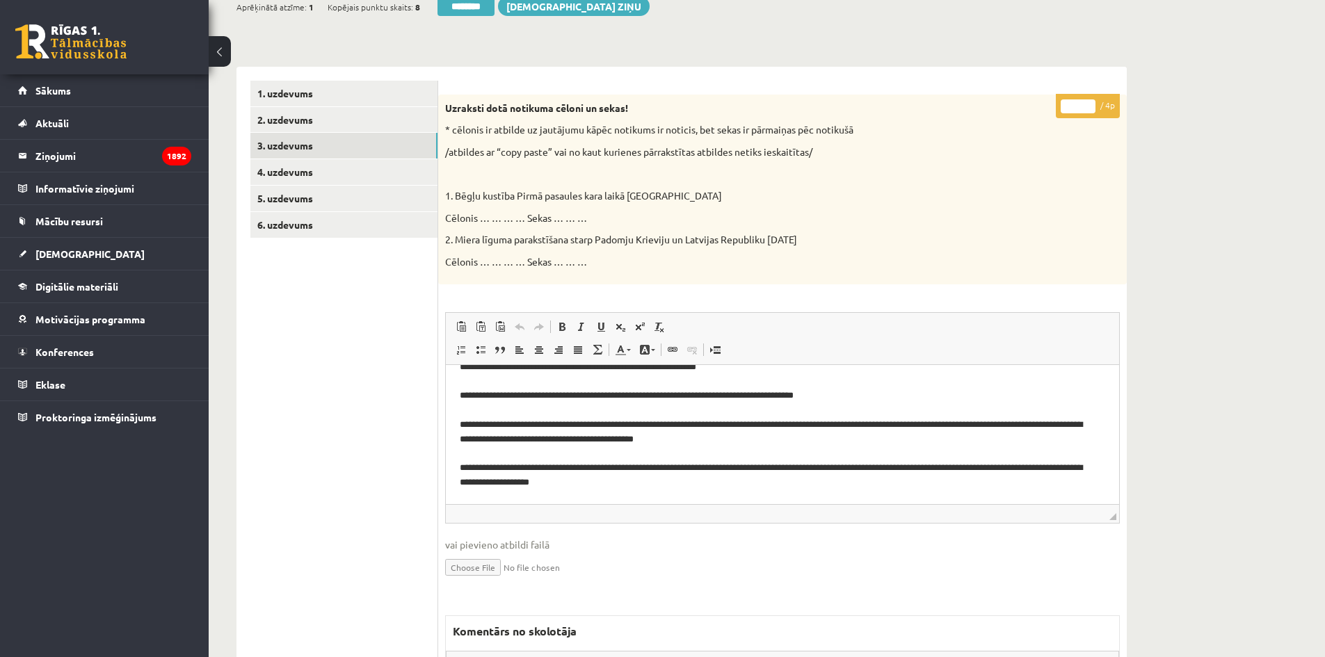
drag, startPoint x: 1072, startPoint y: 102, endPoint x: 1061, endPoint y: 106, distance: 11.9
click at [1061, 106] on input "*" at bounding box center [1077, 106] width 35 height 14
drag, startPoint x: 1076, startPoint y: 111, endPoint x: 1062, endPoint y: 113, distance: 14.1
click at [1062, 113] on p "* / 4p" at bounding box center [1088, 106] width 64 height 24
type input "*"
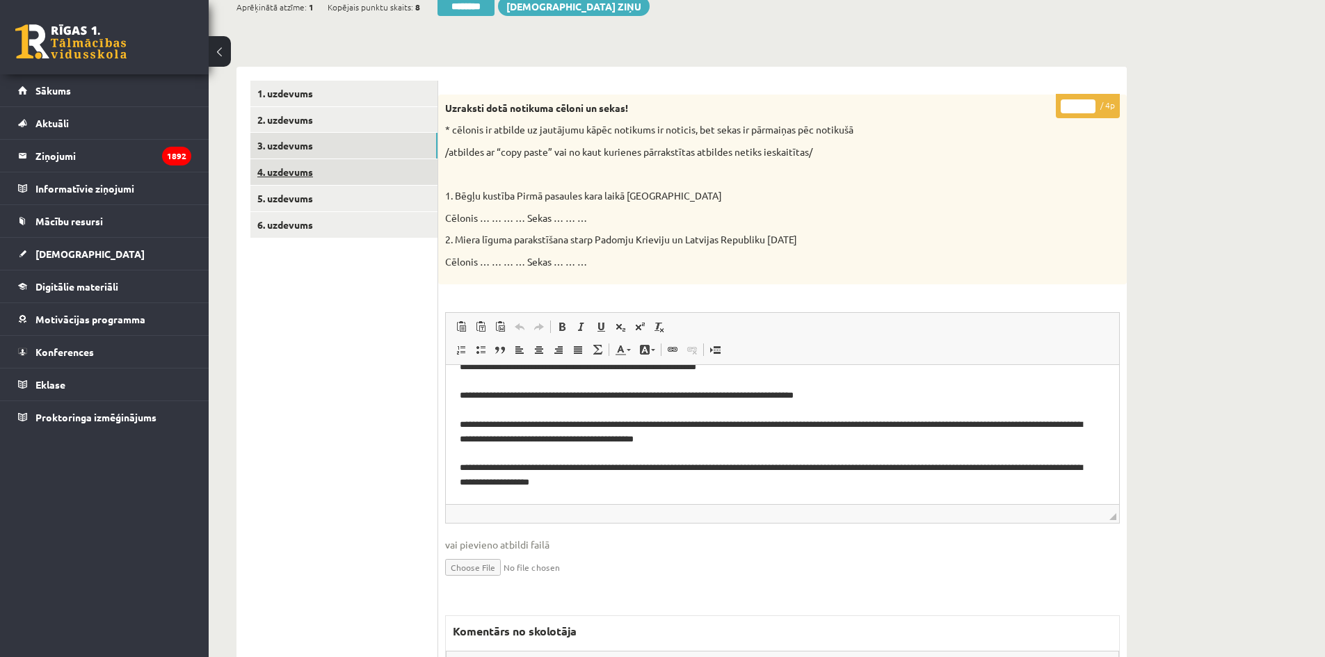
click at [406, 179] on link "4. uzdevums" at bounding box center [343, 172] width 187 height 26
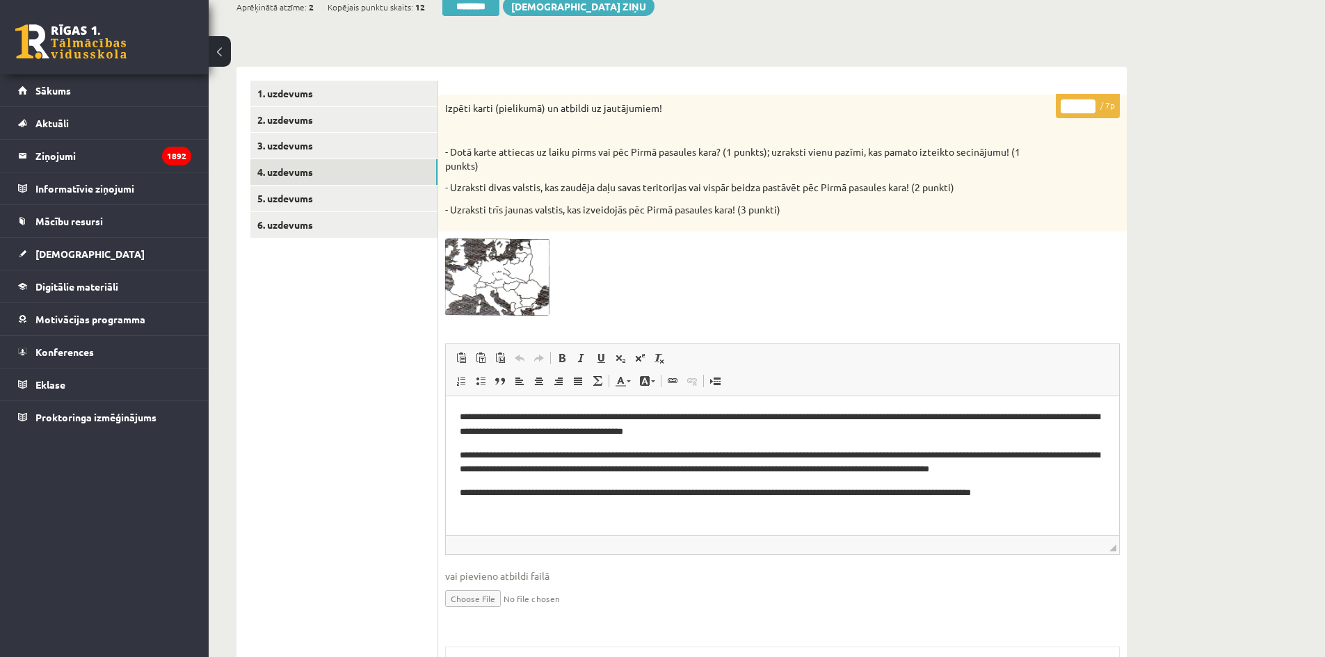
scroll to position [215, 0]
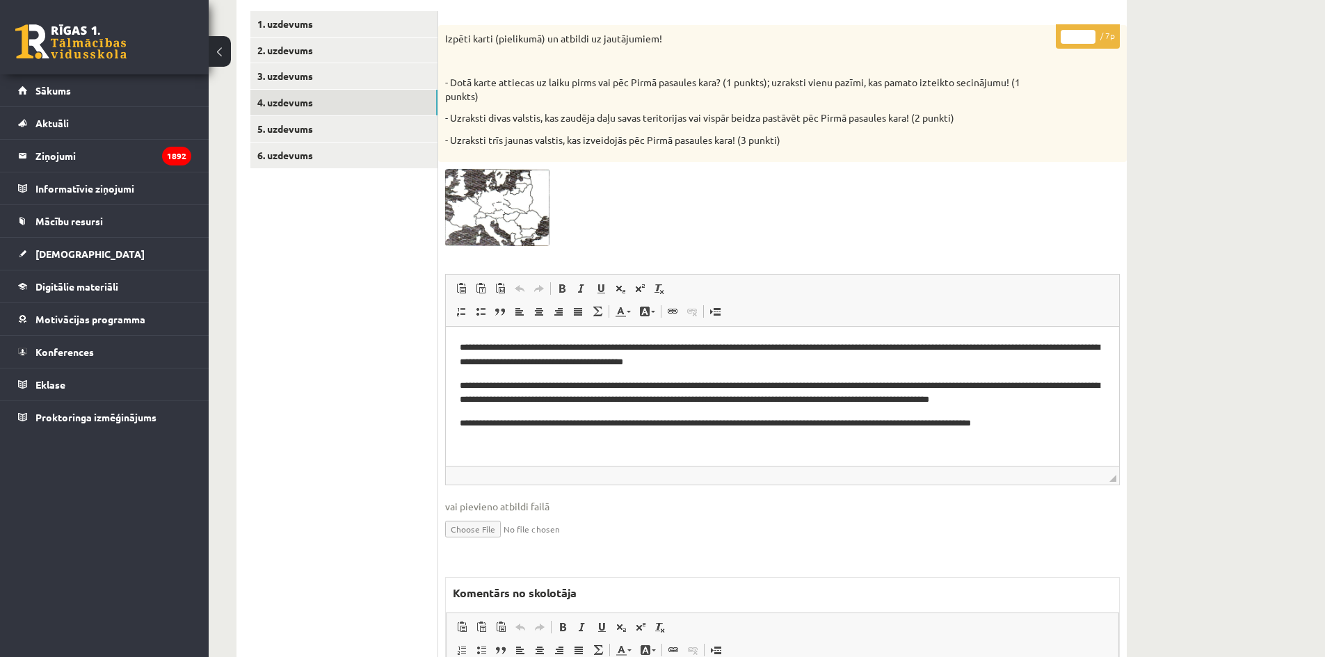
click at [1074, 40] on input "*" at bounding box center [1077, 37] width 35 height 14
type input "*"
click at [364, 389] on ul "1. uzdevums 2. uzdevums 3. uzdevums 4. uzdevums 5. uzdevums 6. uzdevums" at bounding box center [344, 436] width 188 height 851
click at [341, 136] on link "5. uzdevums" at bounding box center [343, 129] width 187 height 26
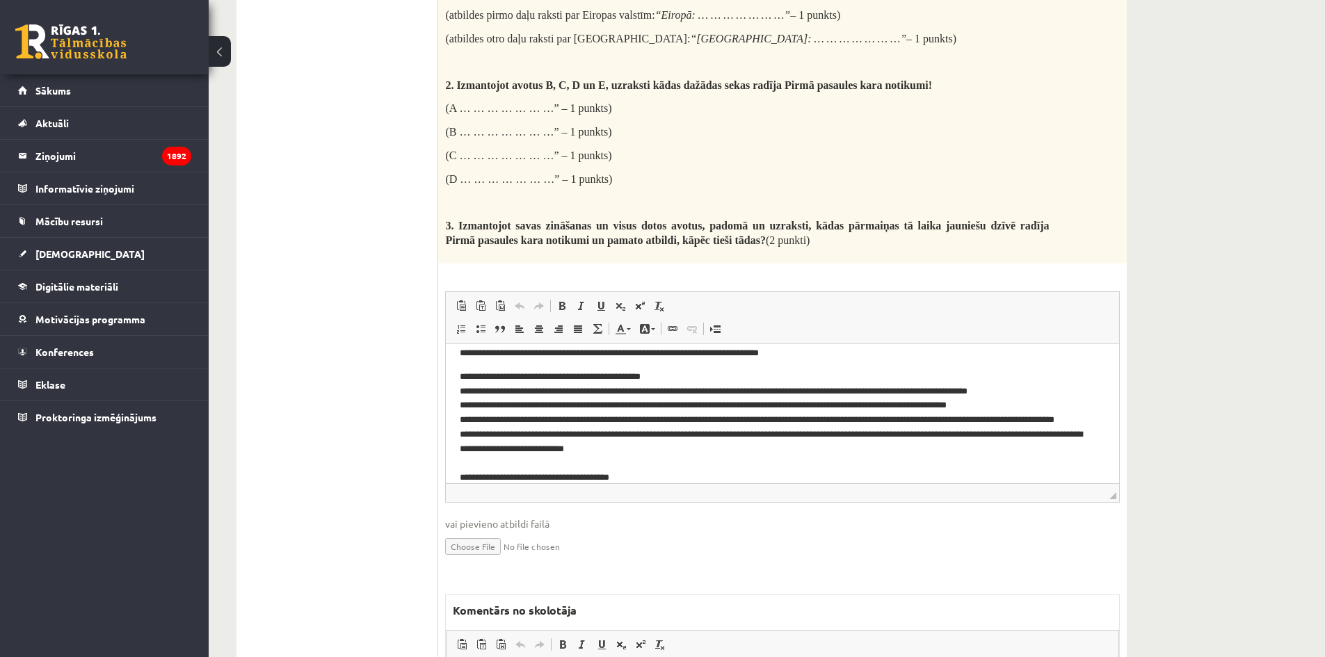
scroll to position [2440, 0]
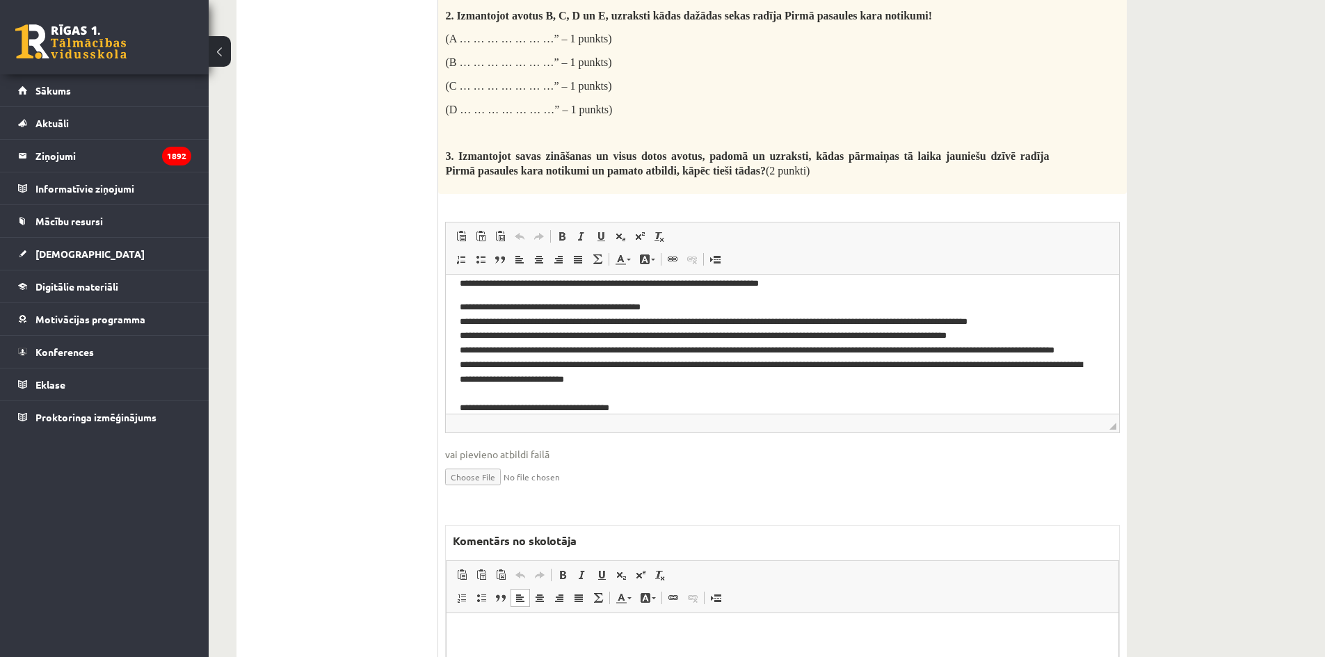
click at [470, 646] on html at bounding box center [782, 634] width 672 height 42
drag, startPoint x: 633, startPoint y: 645, endPoint x: 472, endPoint y: 626, distance: 162.5
click at [472, 626] on body "**********" at bounding box center [782, 645] width 644 height 38
drag, startPoint x: 714, startPoint y: 661, endPoint x: 430, endPoint y: 624, distance: 286.9
click at [446, 624] on html "**********" at bounding box center [782, 645] width 672 height 65
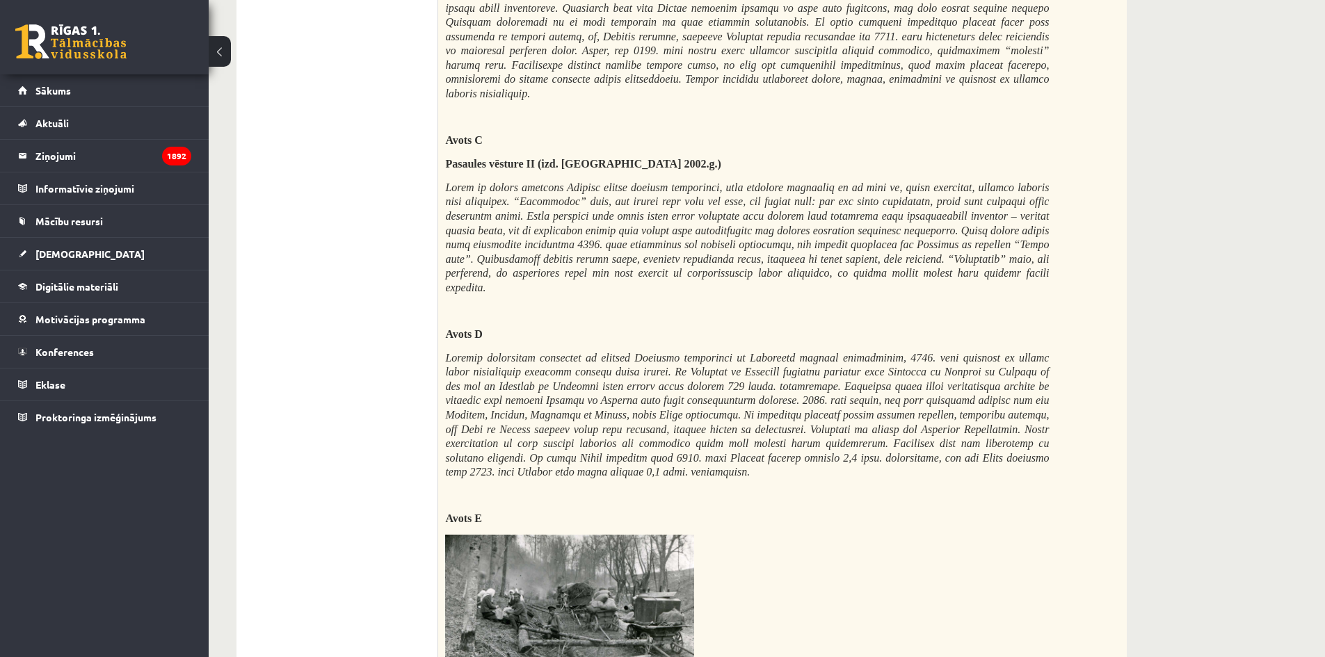
scroll to position [215, 0]
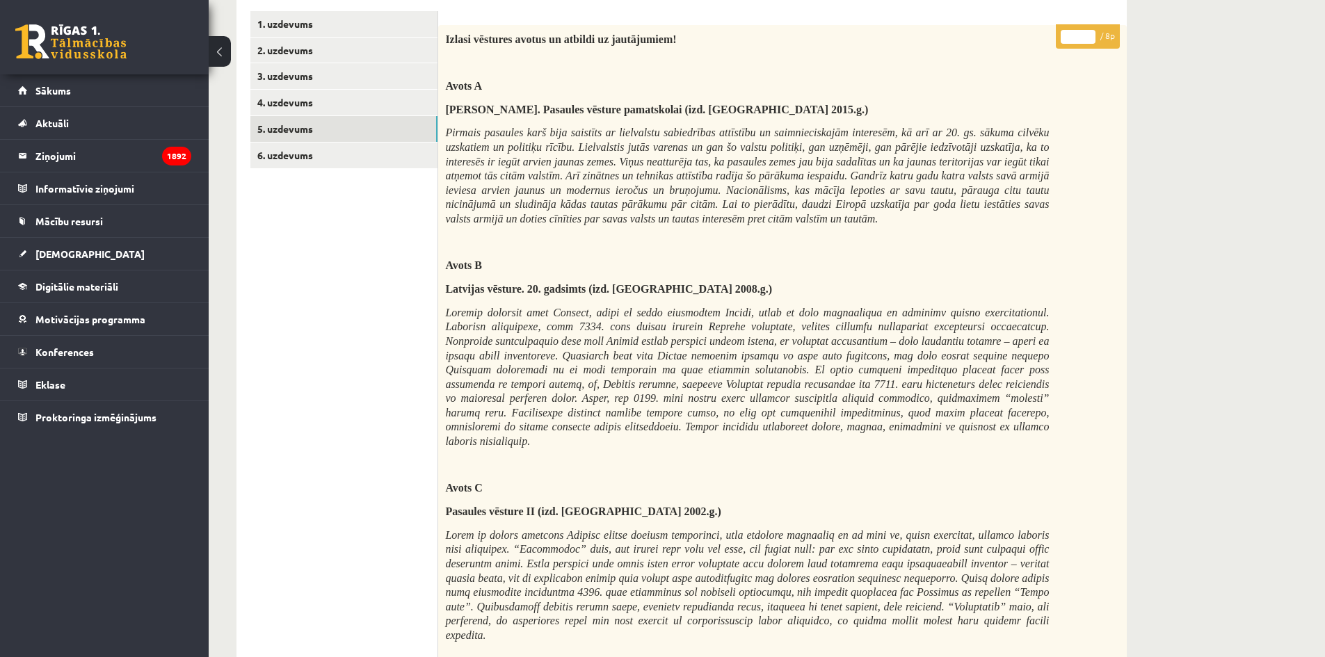
click at [1069, 35] on input "*" at bounding box center [1077, 37] width 35 height 14
type input "*"
click at [385, 147] on link "6. uzdevums" at bounding box center [343, 156] width 187 height 26
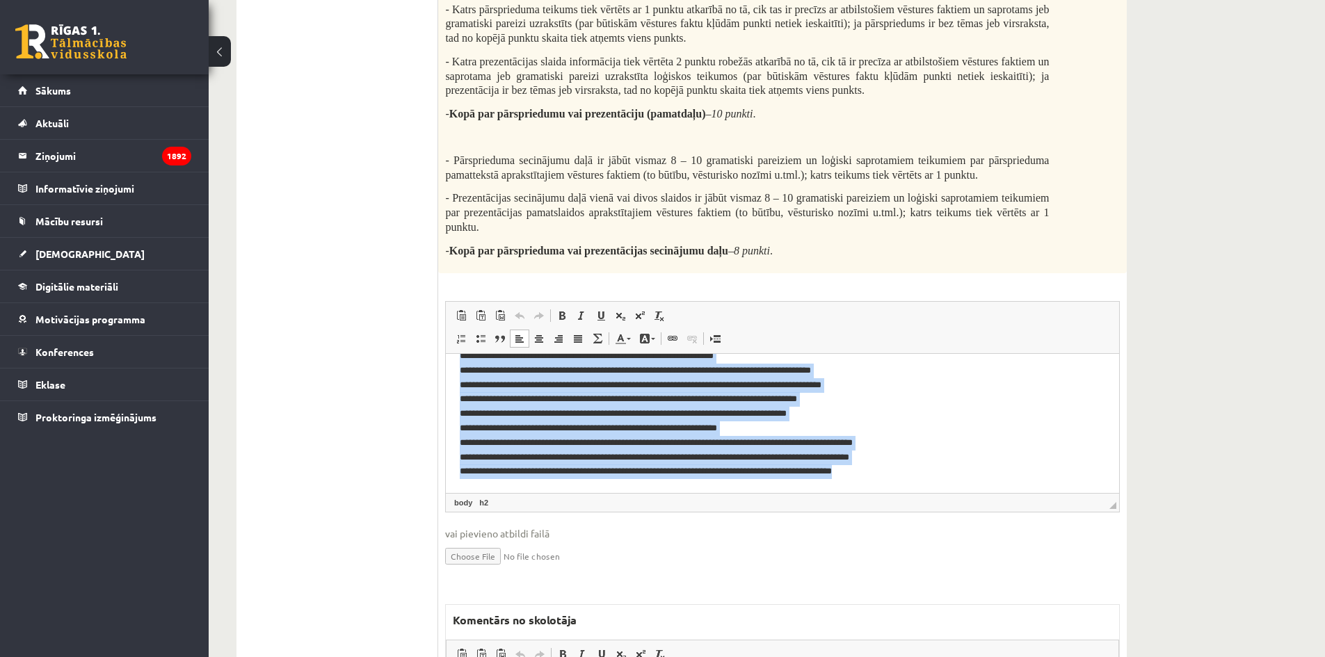
scroll to position [0, 0]
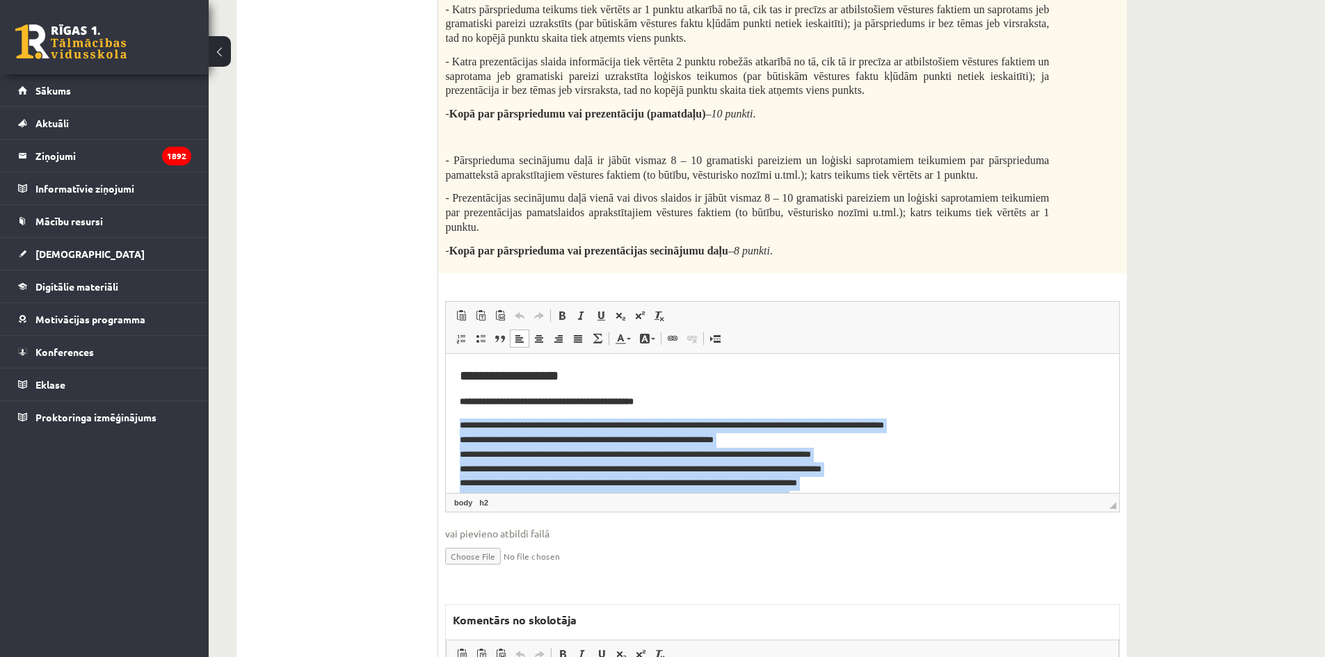
drag, startPoint x: 928, startPoint y: 469, endPoint x: 428, endPoint y: 429, distance: 501.5
click at [446, 429] on html "**********" at bounding box center [782, 465] width 673 height 223
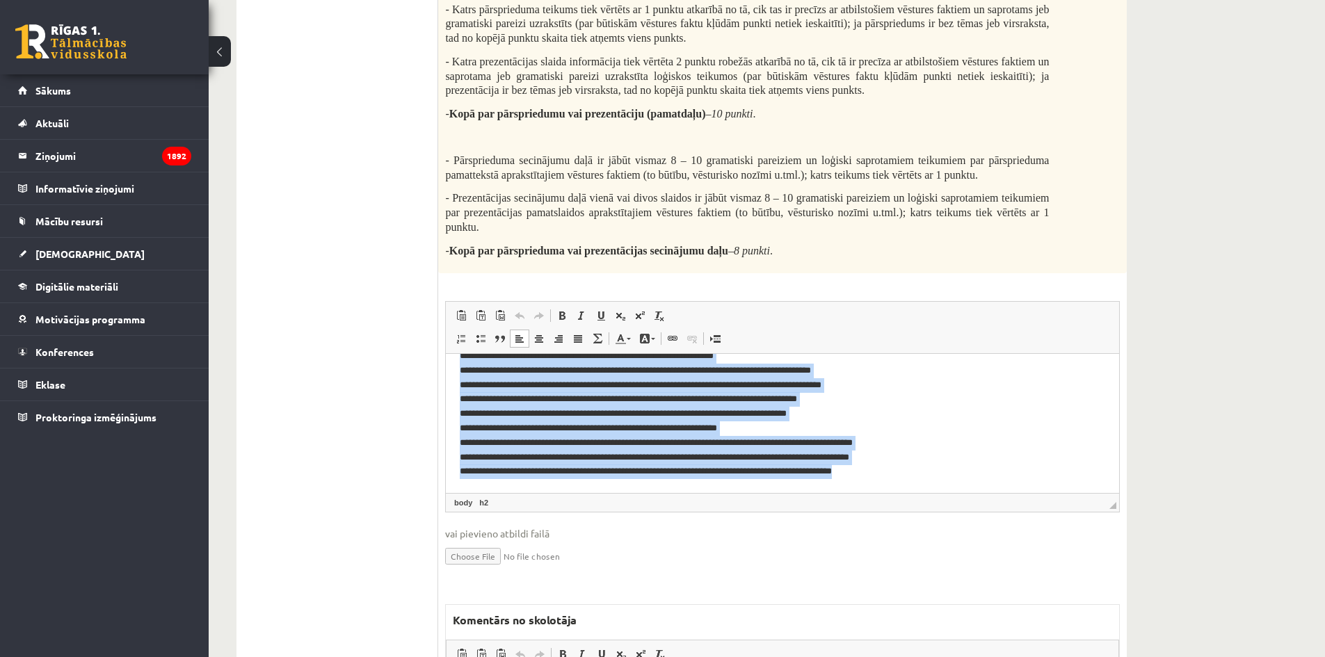
drag, startPoint x: 458, startPoint y: 369, endPoint x: 1428, endPoint y: 935, distance: 1123.4
click at [983, 493] on html "**********" at bounding box center [782, 381] width 673 height 223
copy body "**********"
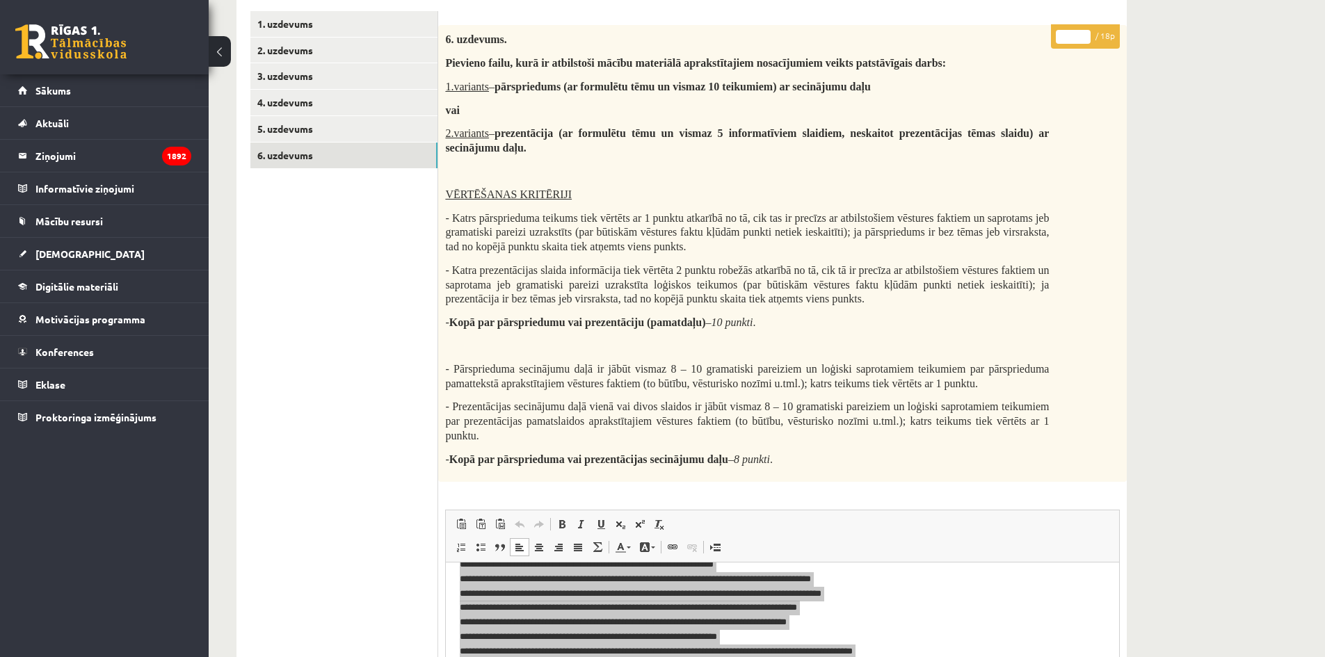
click at [1145, 242] on div "Latvijas un pasaules vēsture JK 9.b klase 1. ieskaite , Darja Stasjonoka (9.b J…" at bounding box center [682, 489] width 946 height 1301
click at [886, 288] on span "- Katra prezentācijas slaida informācija tiek vērtēta 2 punktu robežās atkarībā…" at bounding box center [747, 284] width 604 height 40
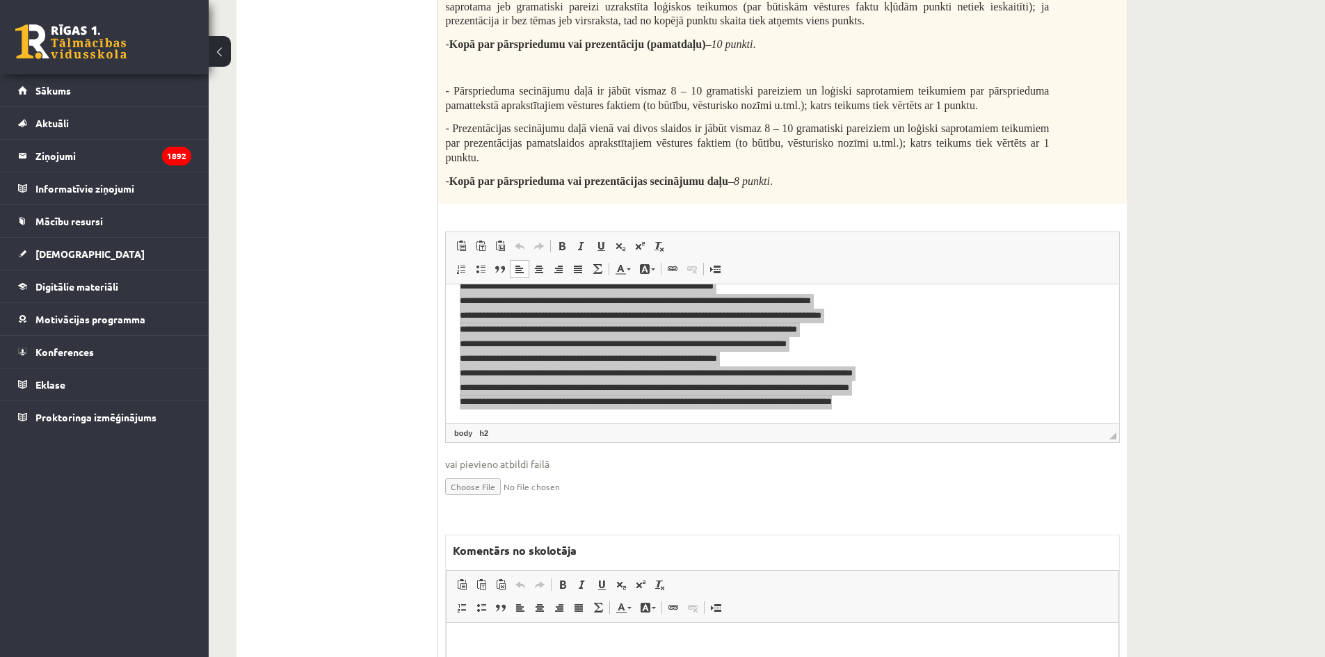
scroll to position [0, 0]
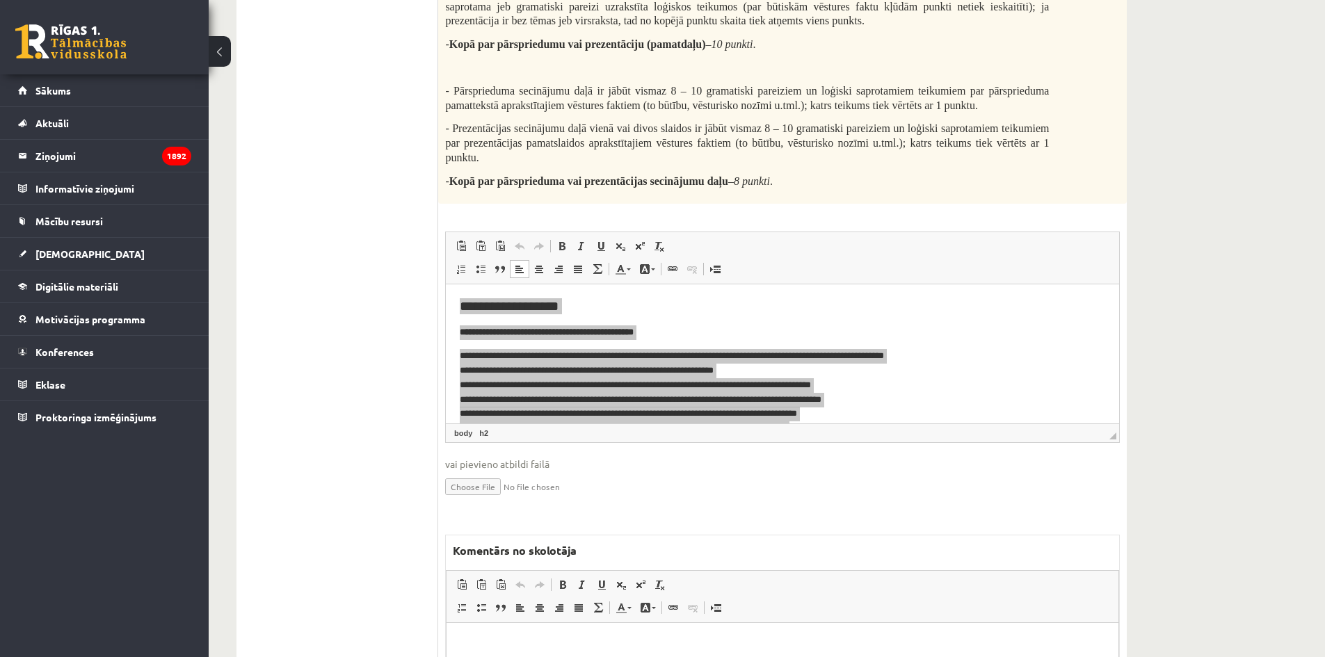
click at [1167, 277] on div "Latvijas un pasaules vēsture JK 9.b klase 1. ieskaite , Darja Stasjonoka (9.b J…" at bounding box center [767, 211] width 1116 height 1301
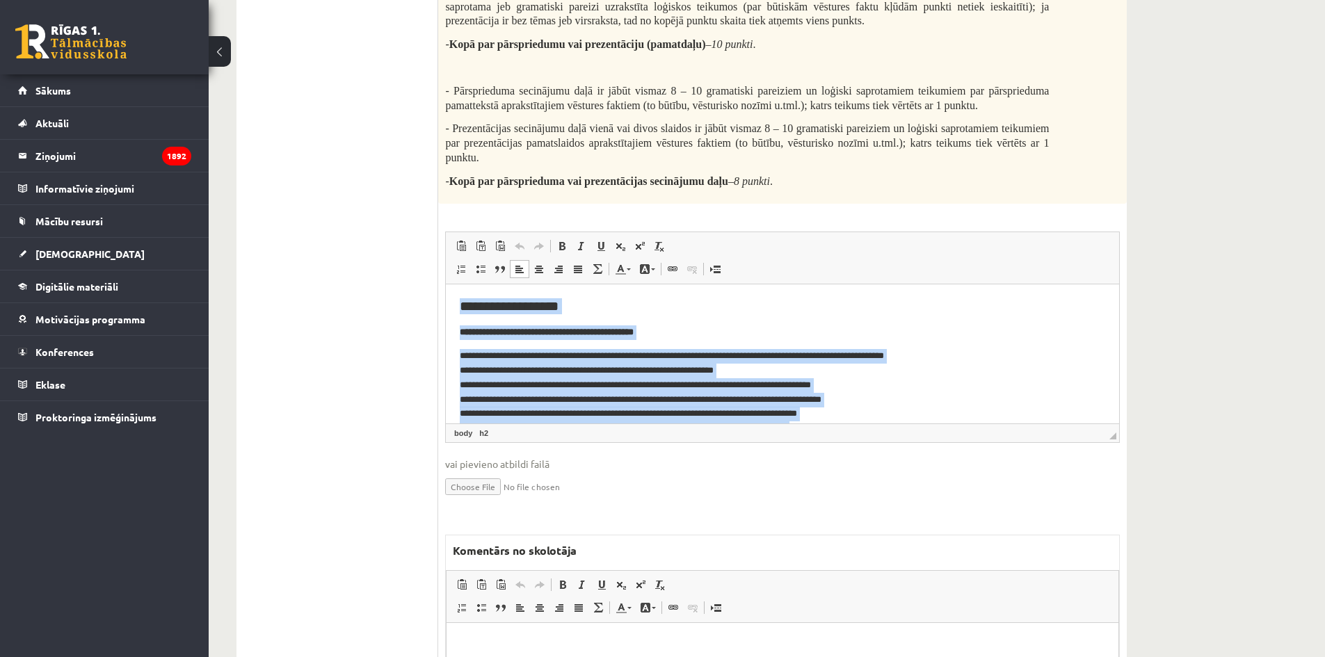
click at [959, 364] on p "**********" at bounding box center [777, 421] width 635 height 145
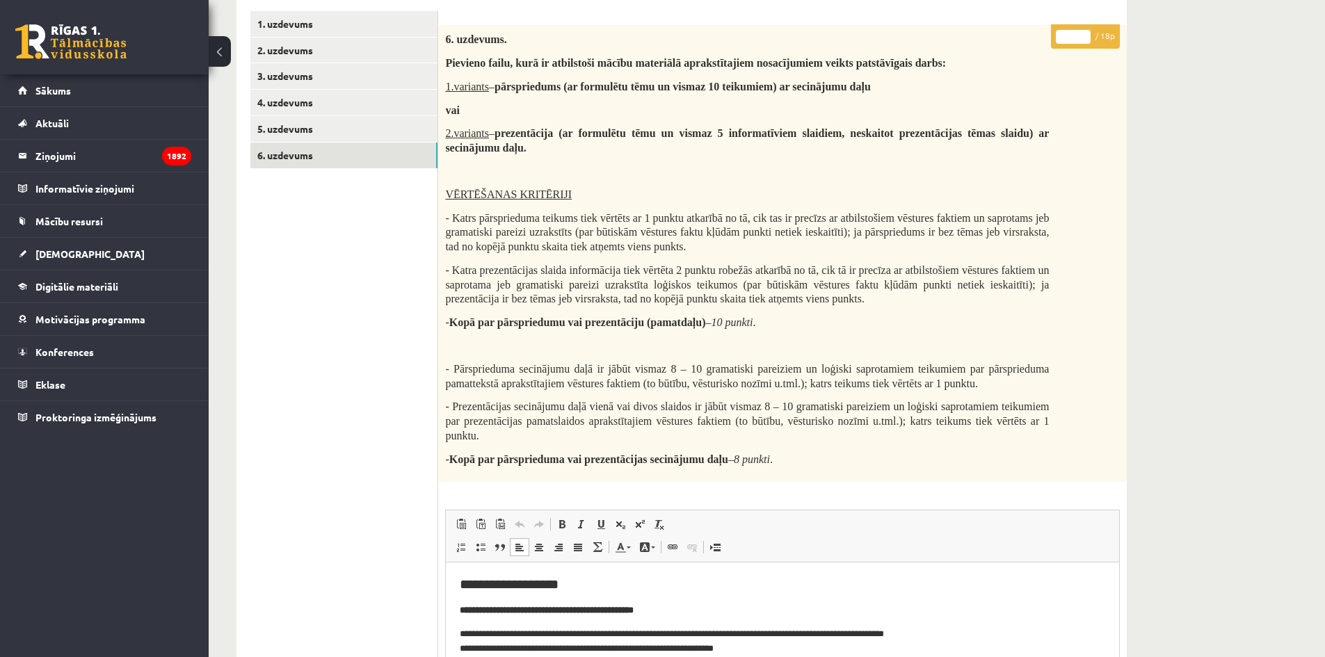
scroll to position [563, 0]
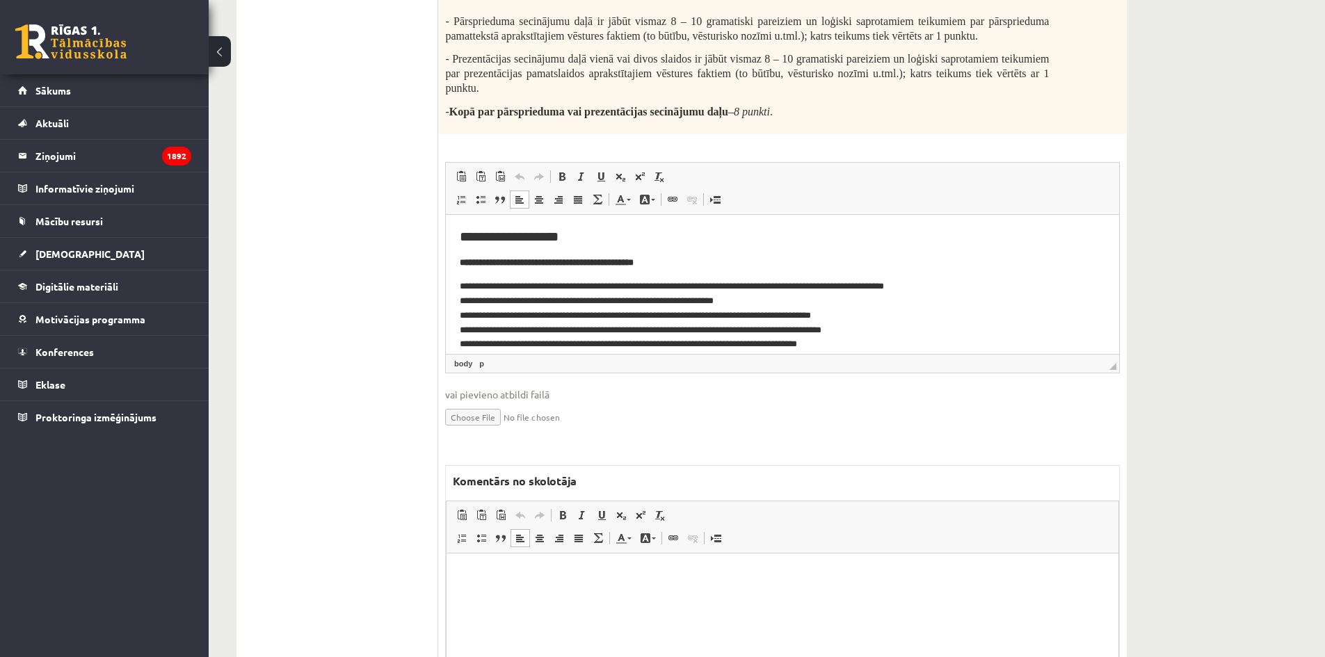
click at [670, 576] on p "Bagātinātā teksta redaktors, wiswyg-editor-47024863745000-1758024801-103" at bounding box center [782, 574] width 644 height 15
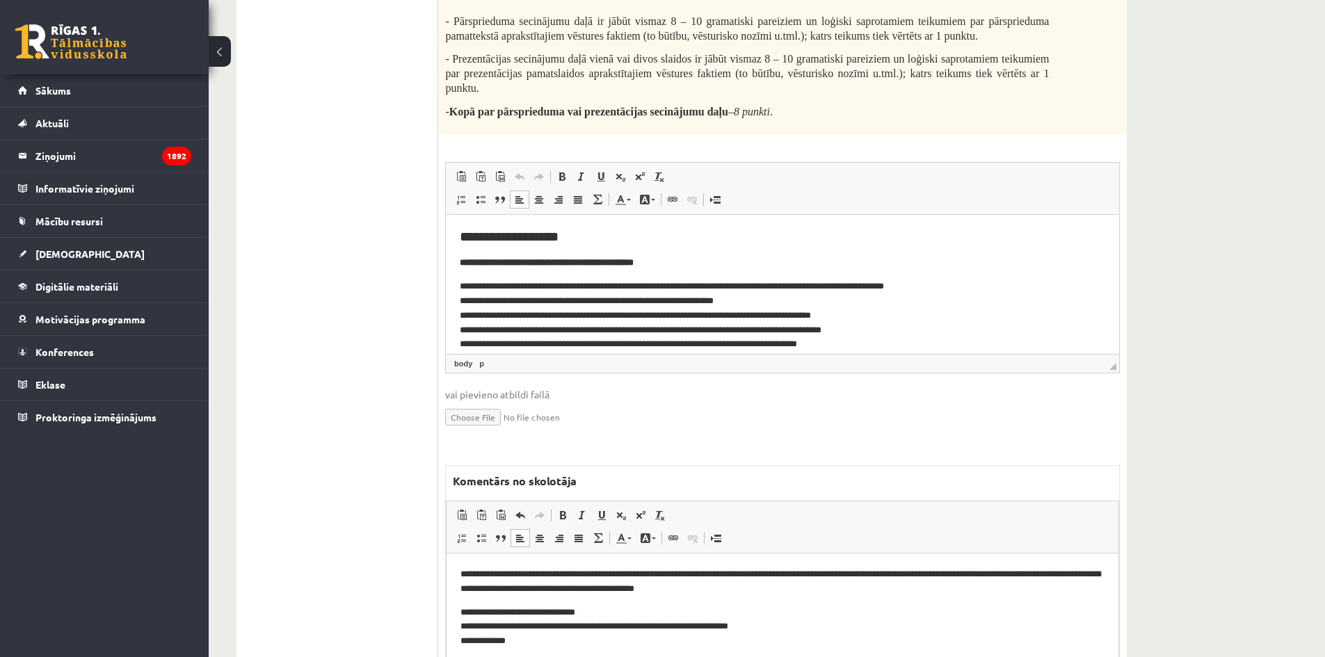
click at [581, 613] on p "**********" at bounding box center [782, 627] width 644 height 43
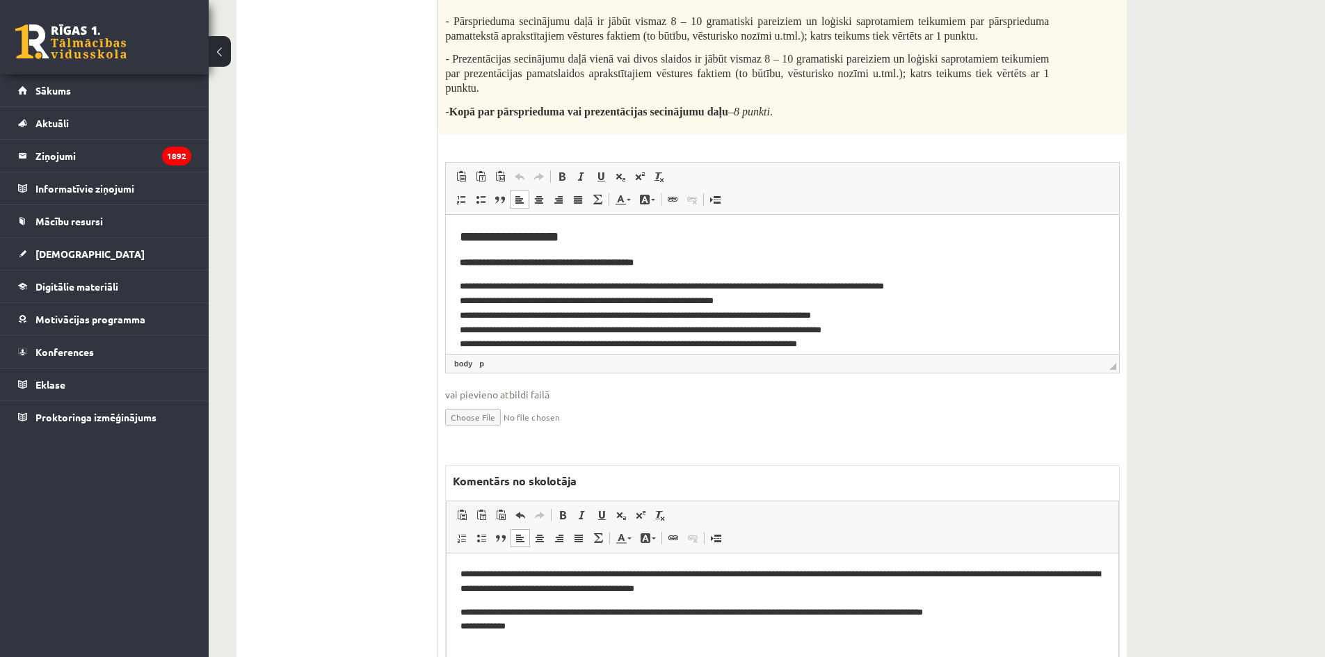
click at [453, 627] on html "**********" at bounding box center [782, 600] width 672 height 95
click at [1074, 615] on p "**********" at bounding box center [782, 613] width 644 height 15
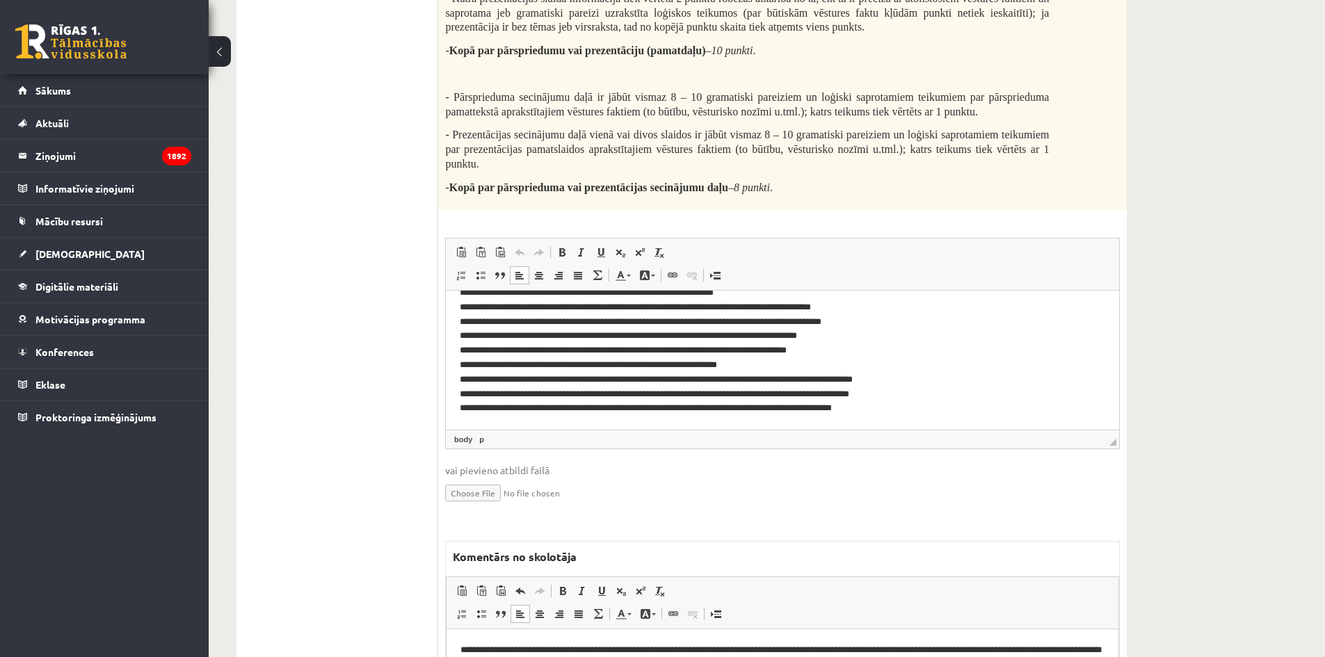
scroll to position [699, 0]
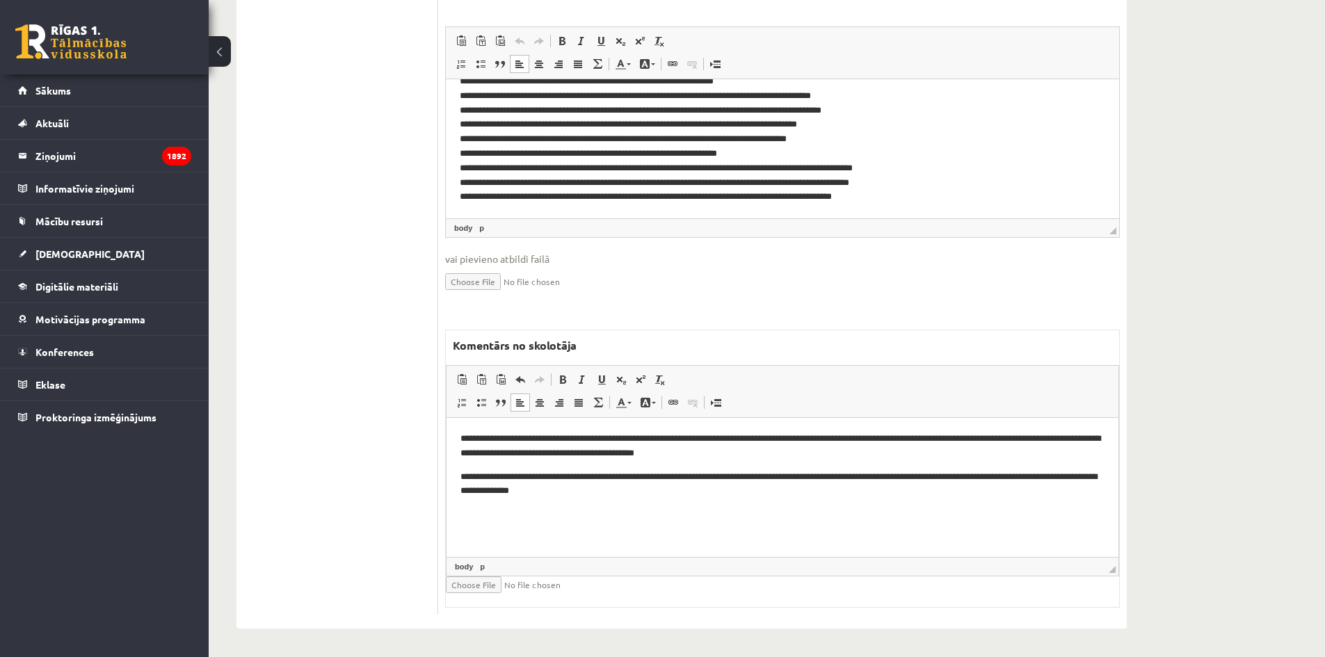
click at [820, 512] on html "**********" at bounding box center [782, 465] width 672 height 95
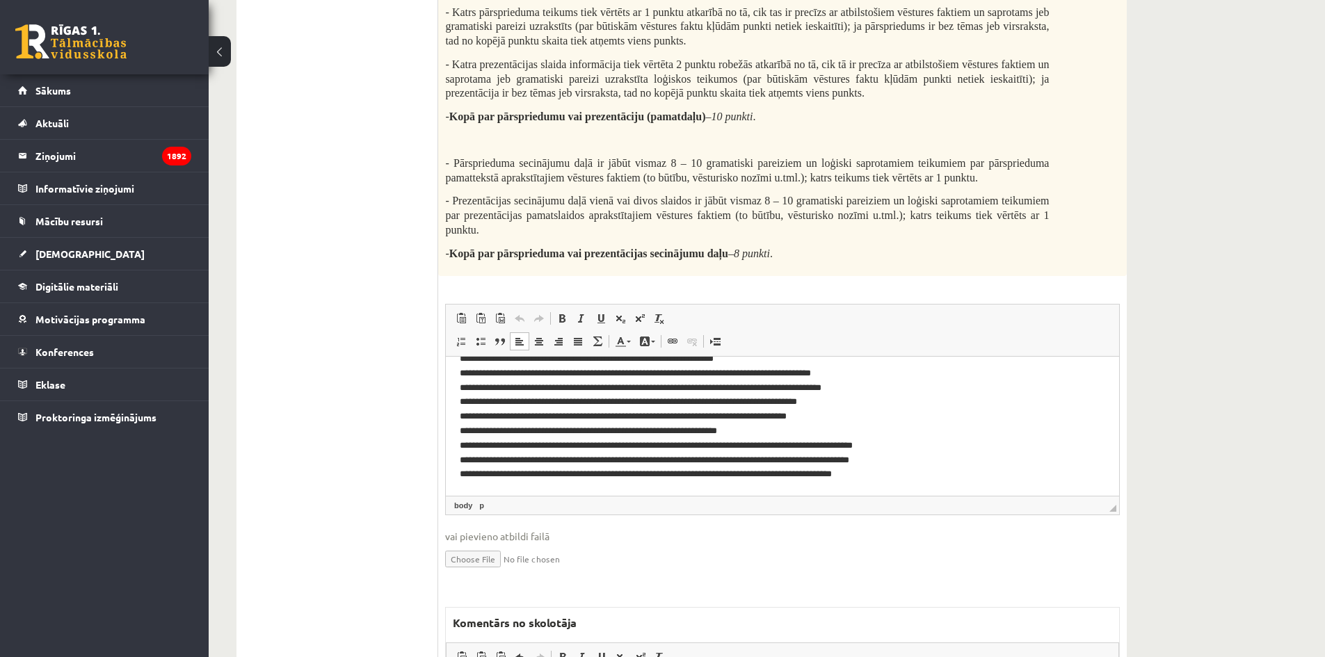
scroll to position [73, 0]
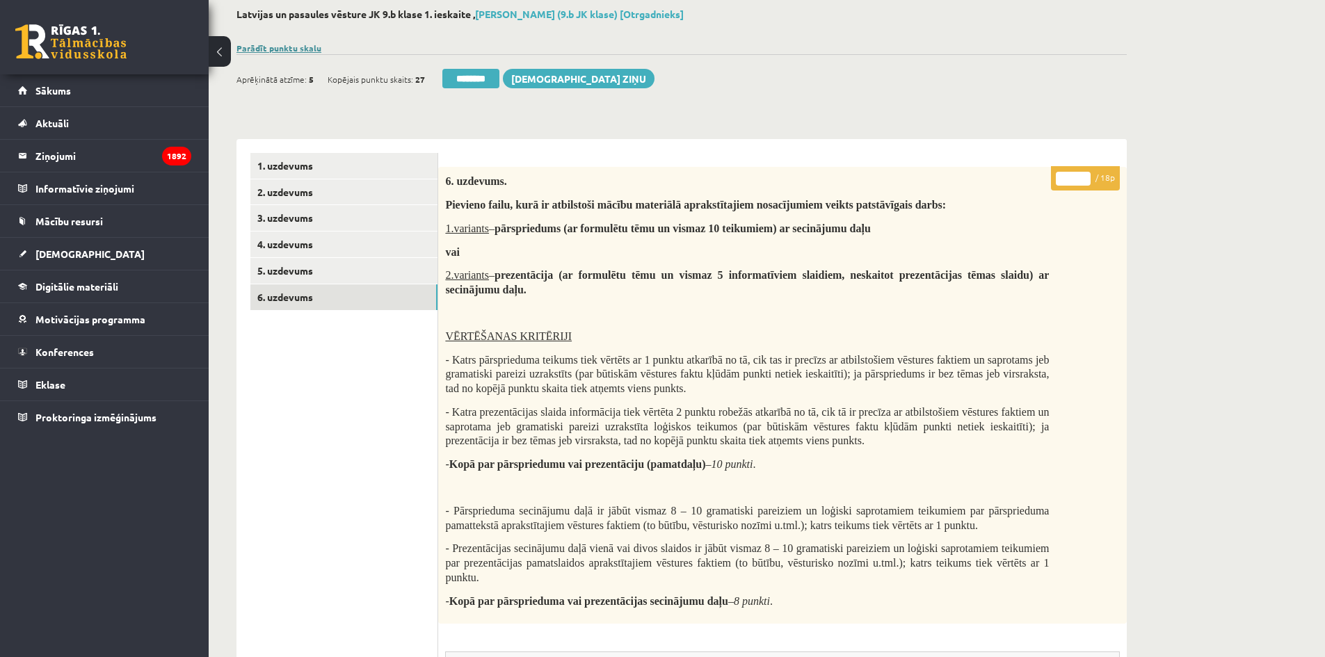
click at [262, 50] on link "Parādīt punktu skalu" at bounding box center [278, 47] width 85 height 11
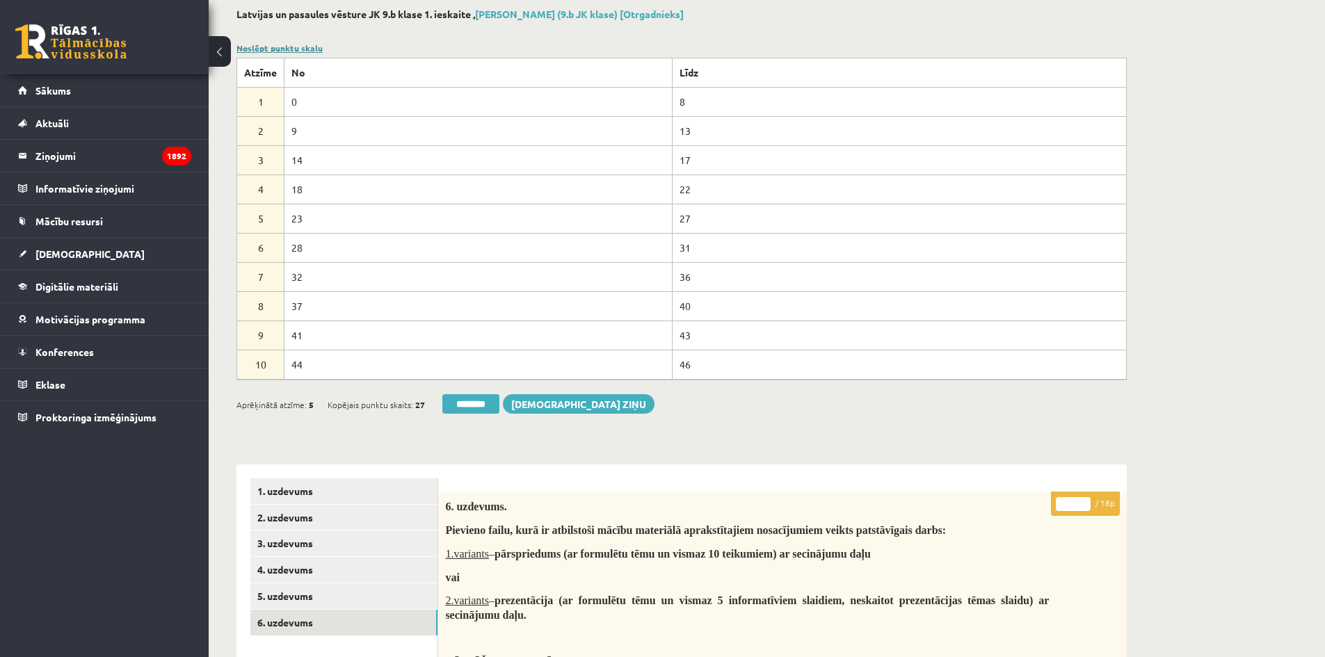
click at [262, 50] on link "Noslēpt punktu skalu" at bounding box center [279, 47] width 86 height 11
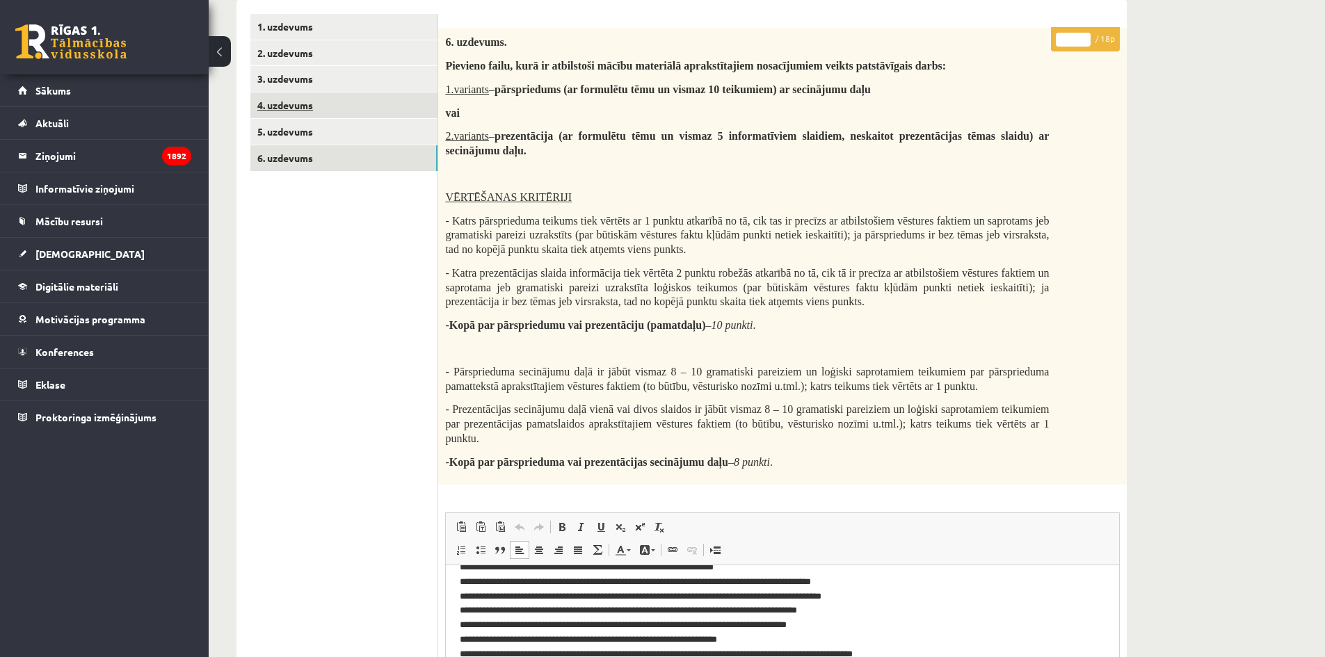
scroll to position [3, 0]
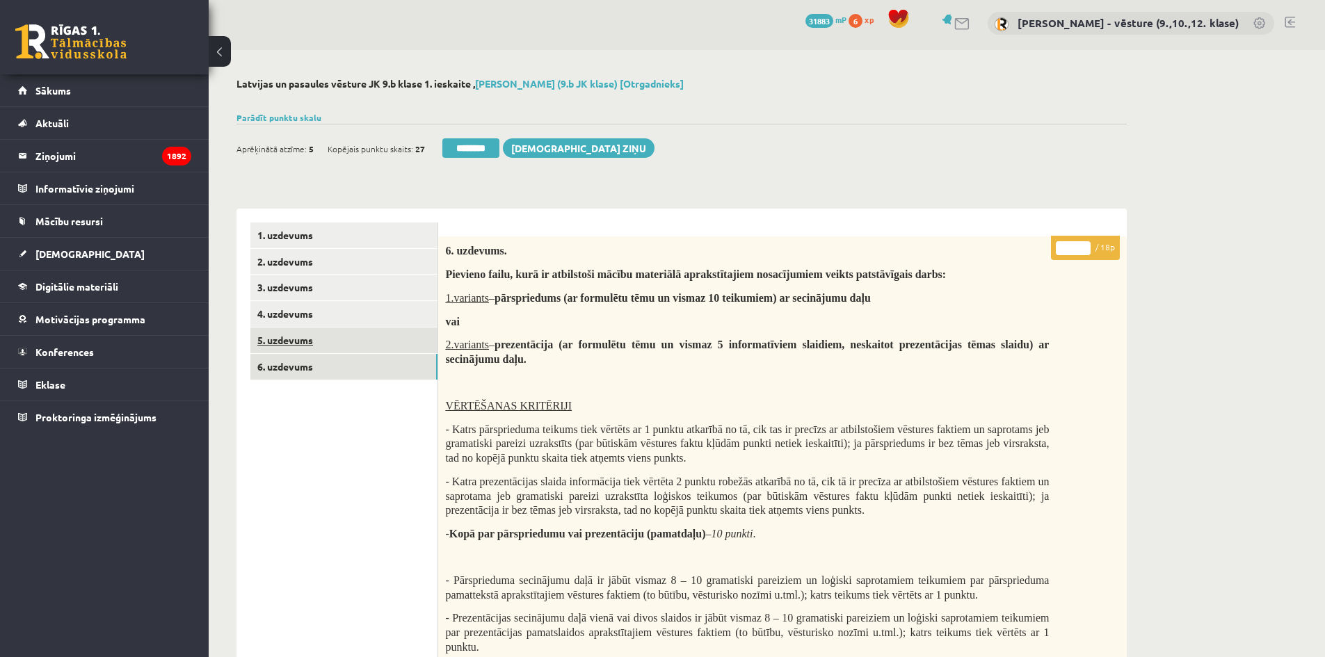
click at [411, 344] on link "5. uzdevums" at bounding box center [343, 341] width 187 height 26
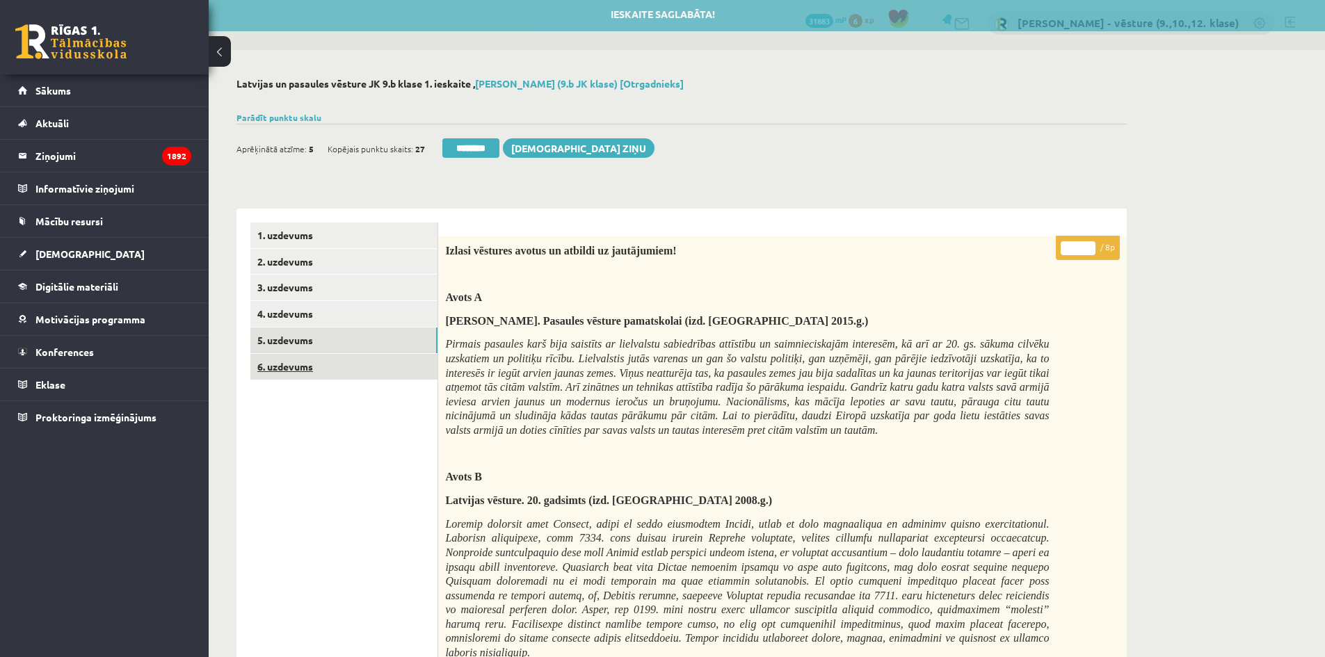
click at [396, 359] on link "6. uzdevums" at bounding box center [343, 367] width 187 height 26
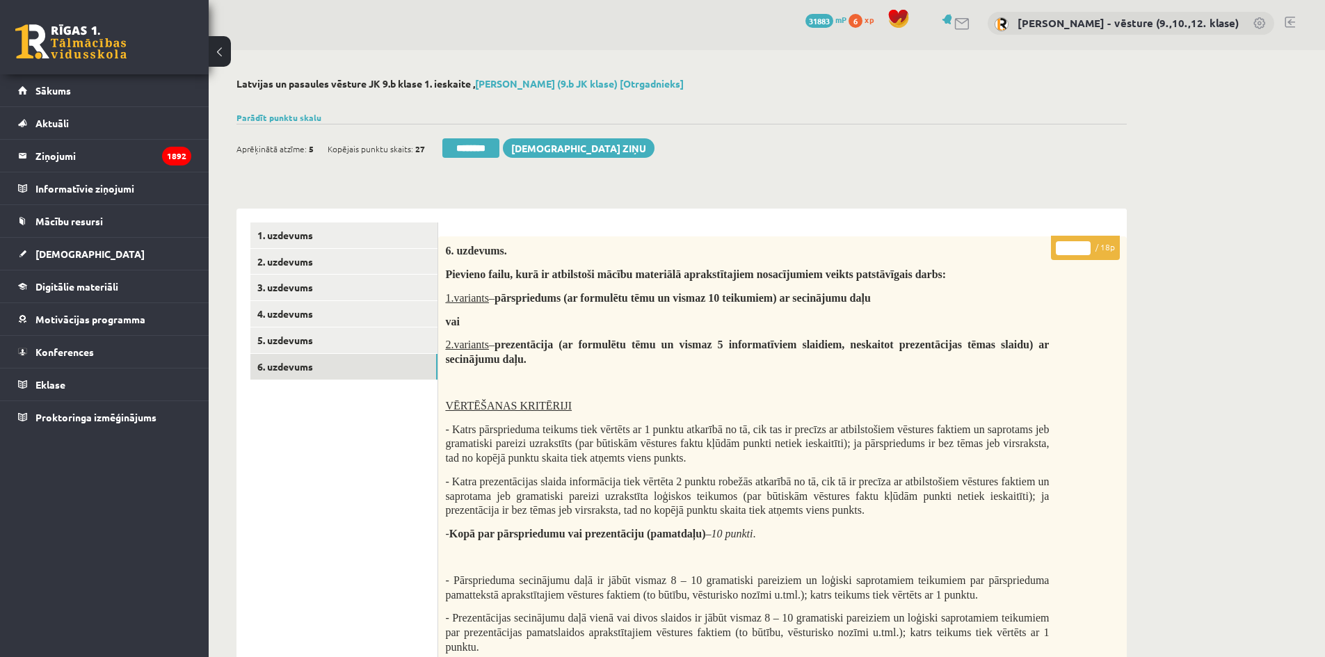
scroll to position [0, 0]
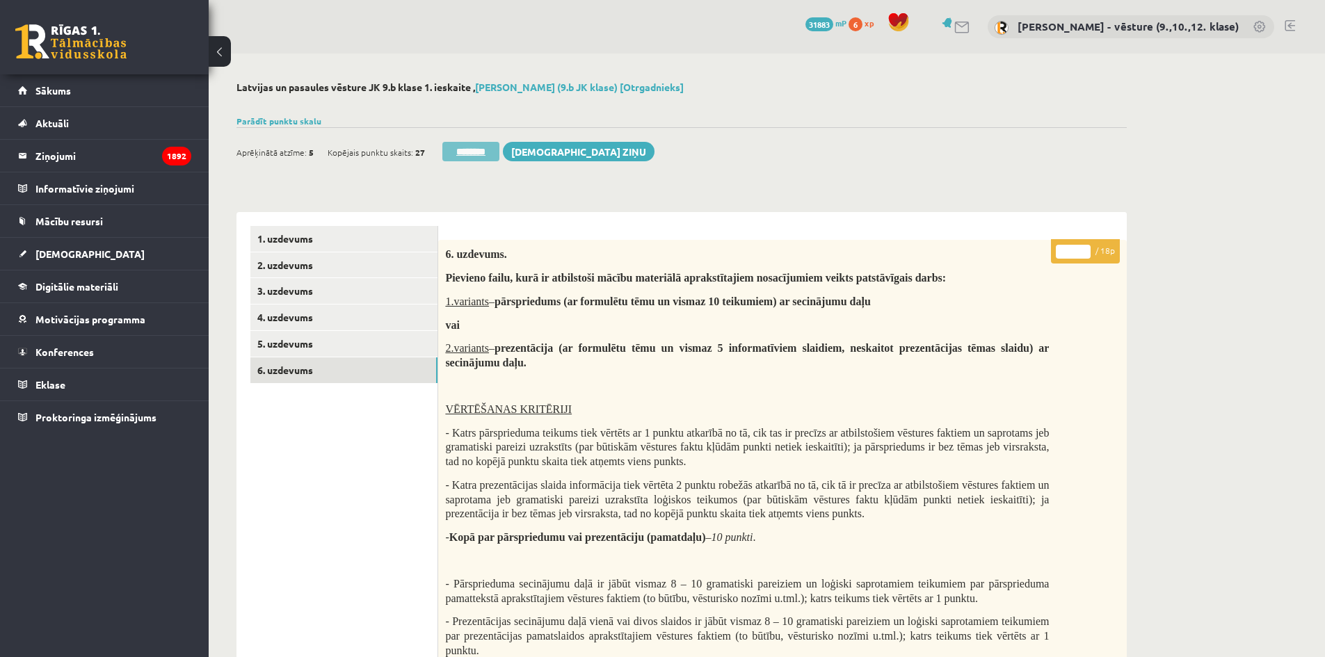
click at [463, 154] on input "********" at bounding box center [470, 151] width 57 height 19
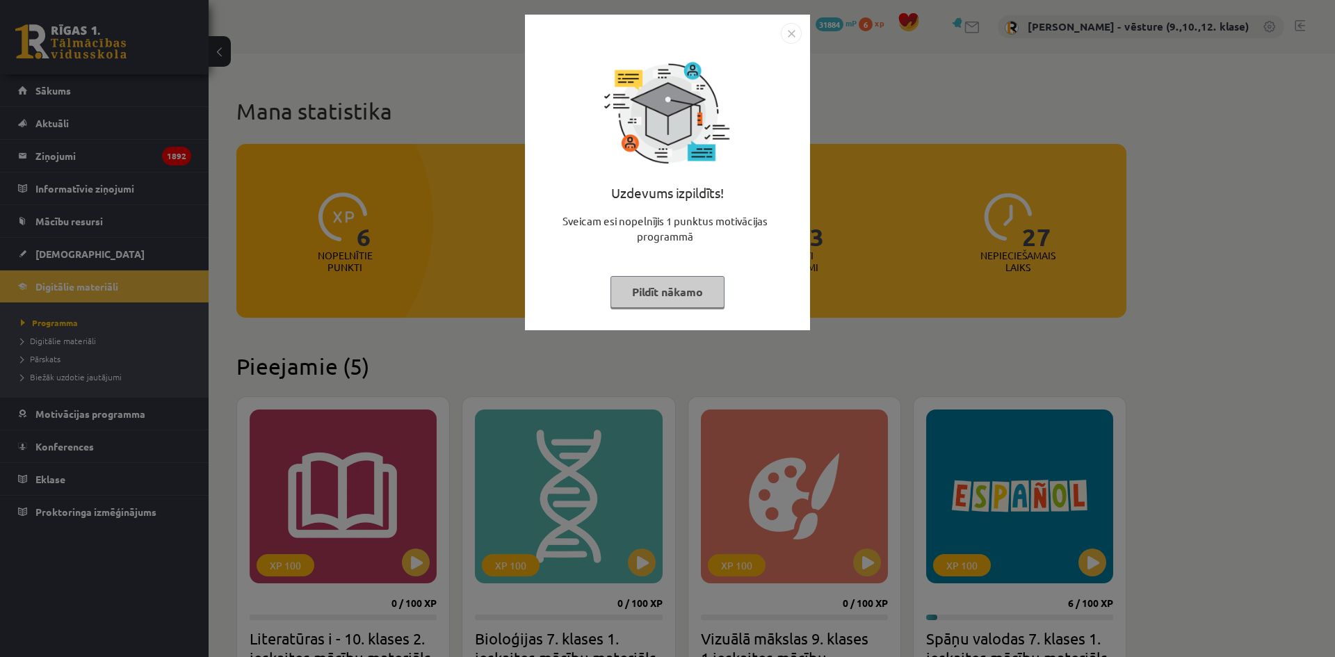
click at [789, 31] on img "Close" at bounding box center [791, 33] width 21 height 21
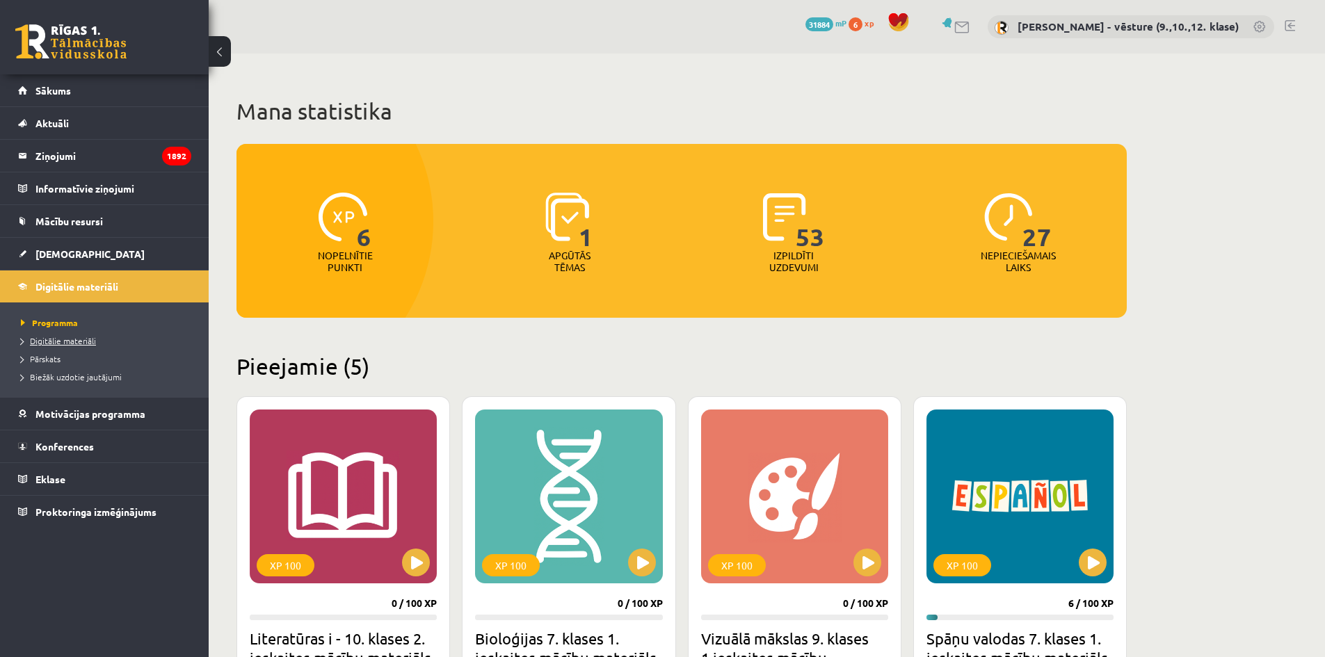
click at [56, 339] on span "Digitālie materiāli" at bounding box center [58, 340] width 75 height 11
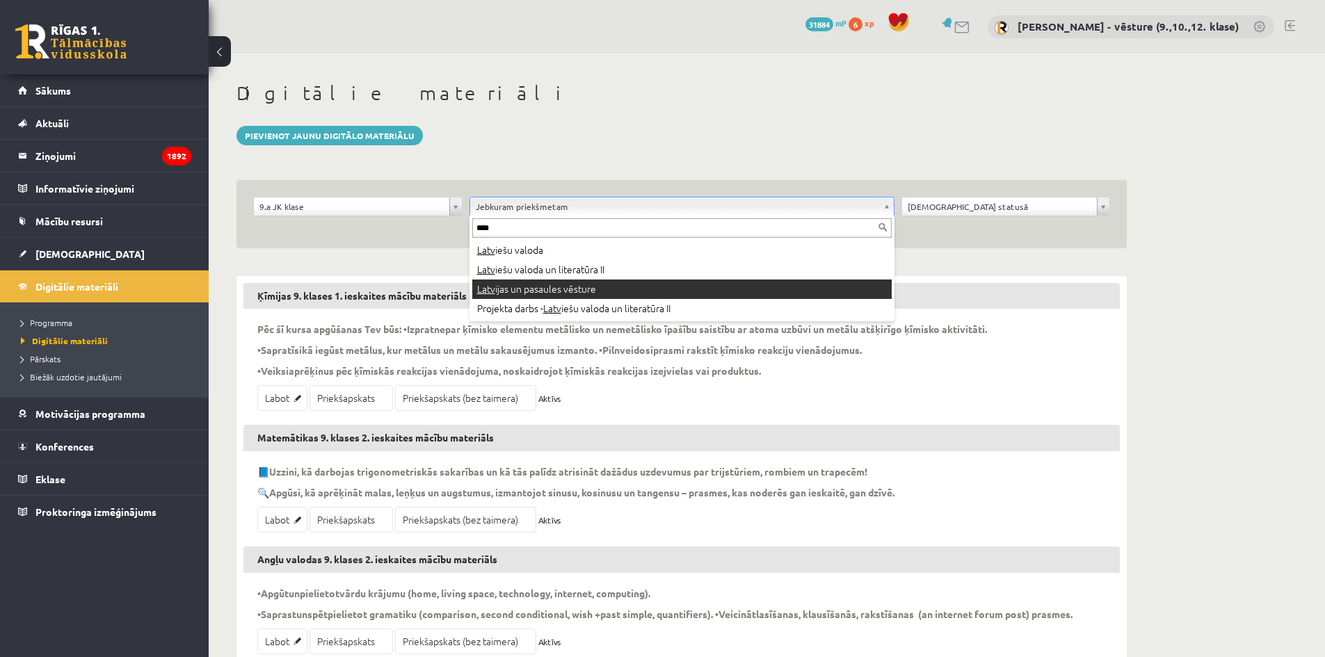
type input "****"
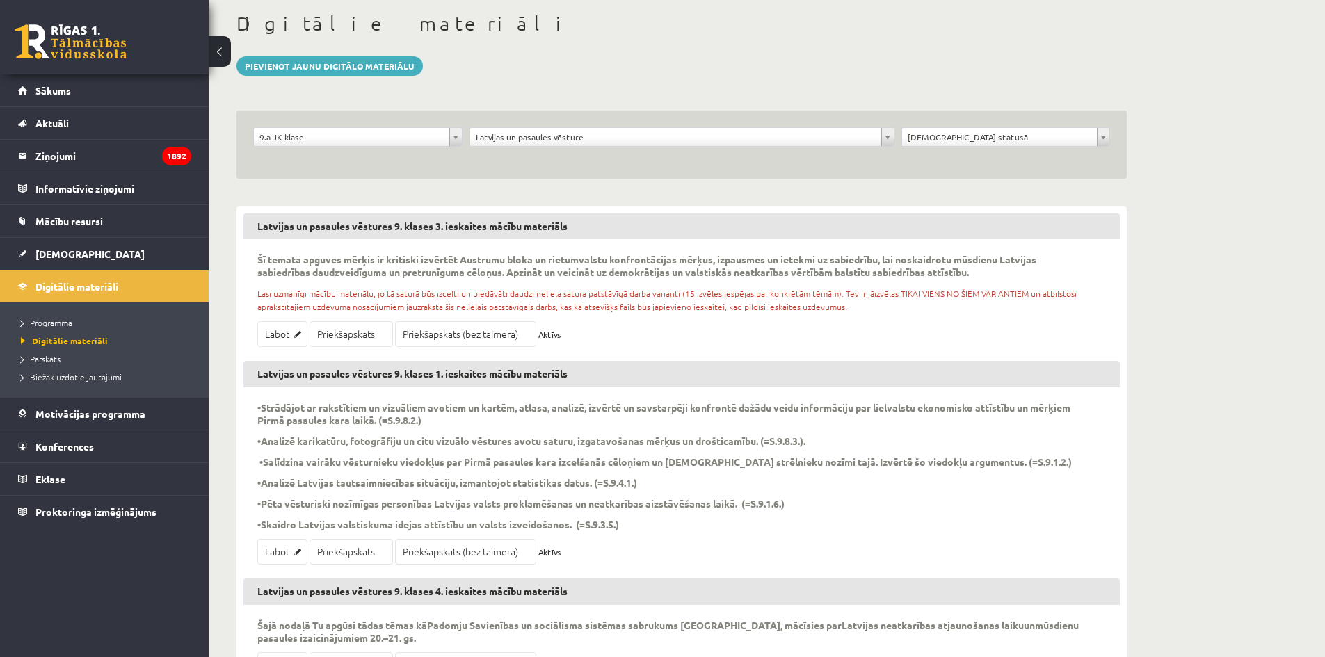
scroll to position [209, 0]
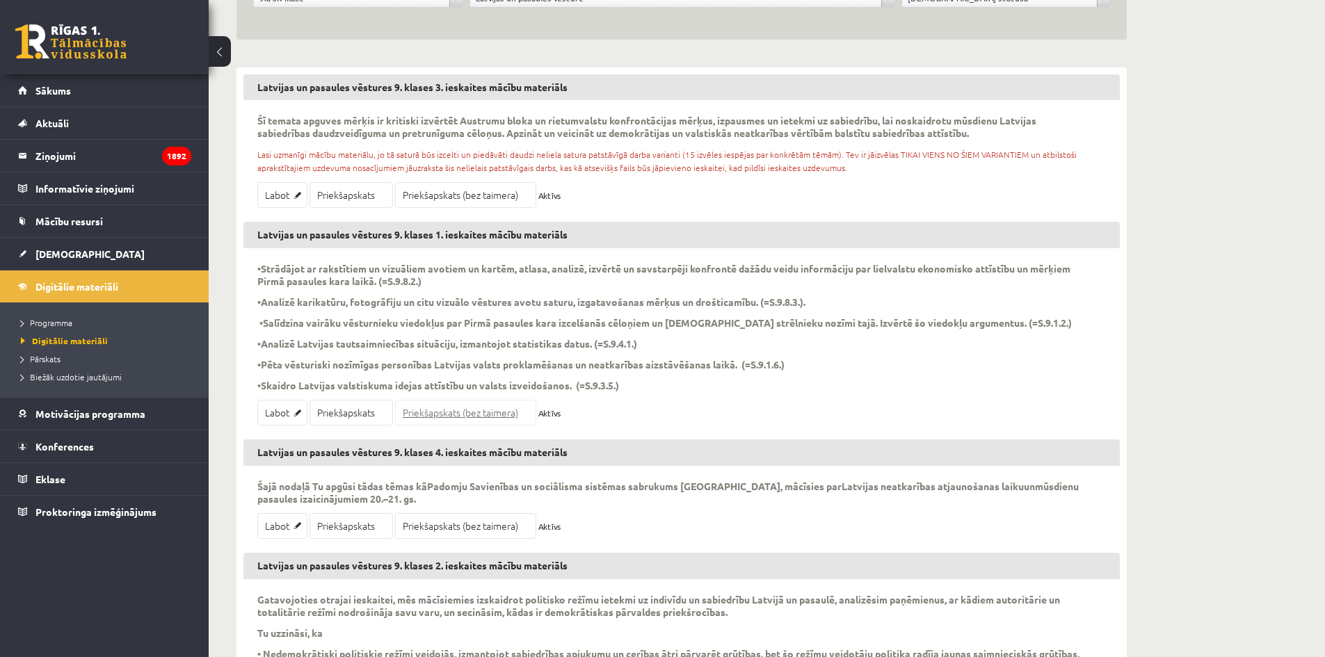
click at [421, 414] on link "Priekšapskats (bez taimera)" at bounding box center [465, 413] width 141 height 26
